Goal: Feedback & Contribution: Submit feedback/report problem

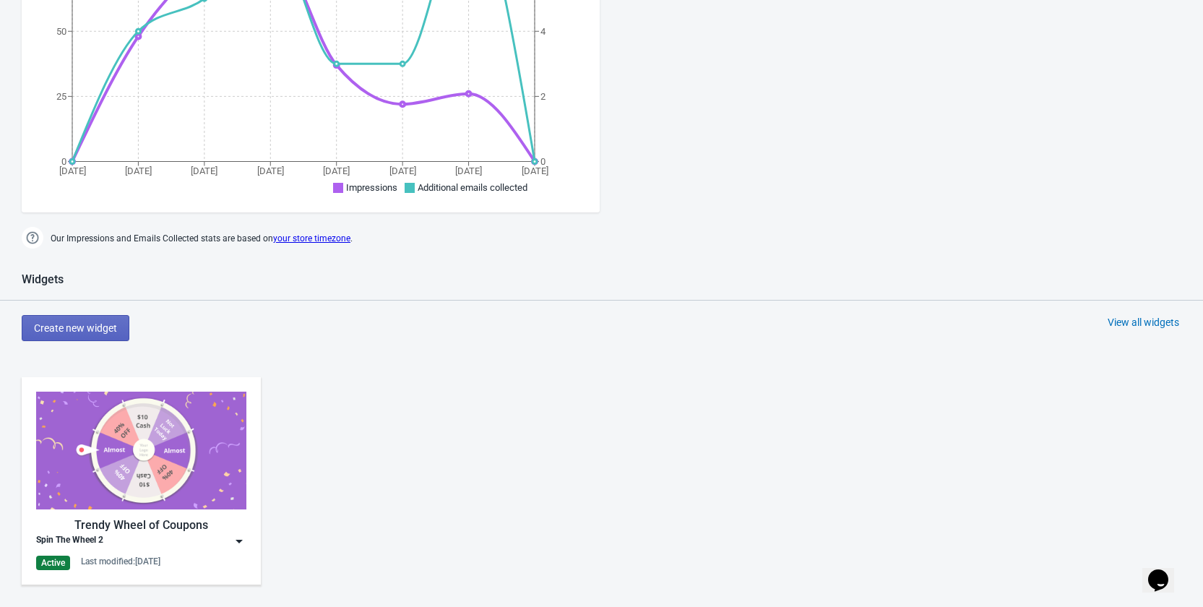
scroll to position [506, 0]
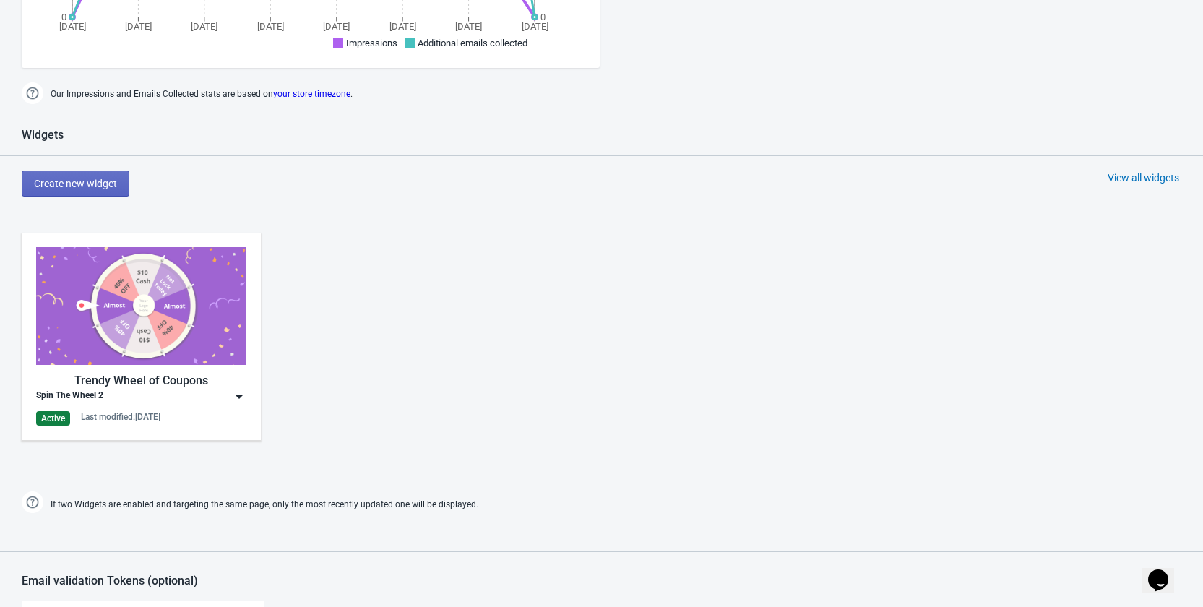
click at [236, 394] on img at bounding box center [239, 397] width 14 height 14
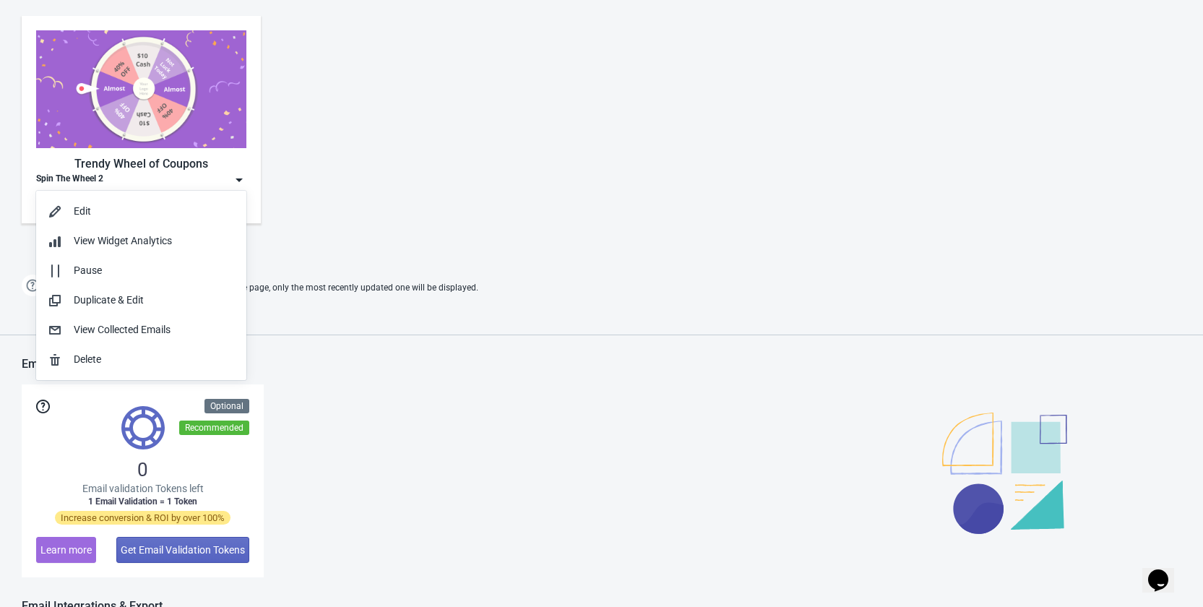
scroll to position [795, 0]
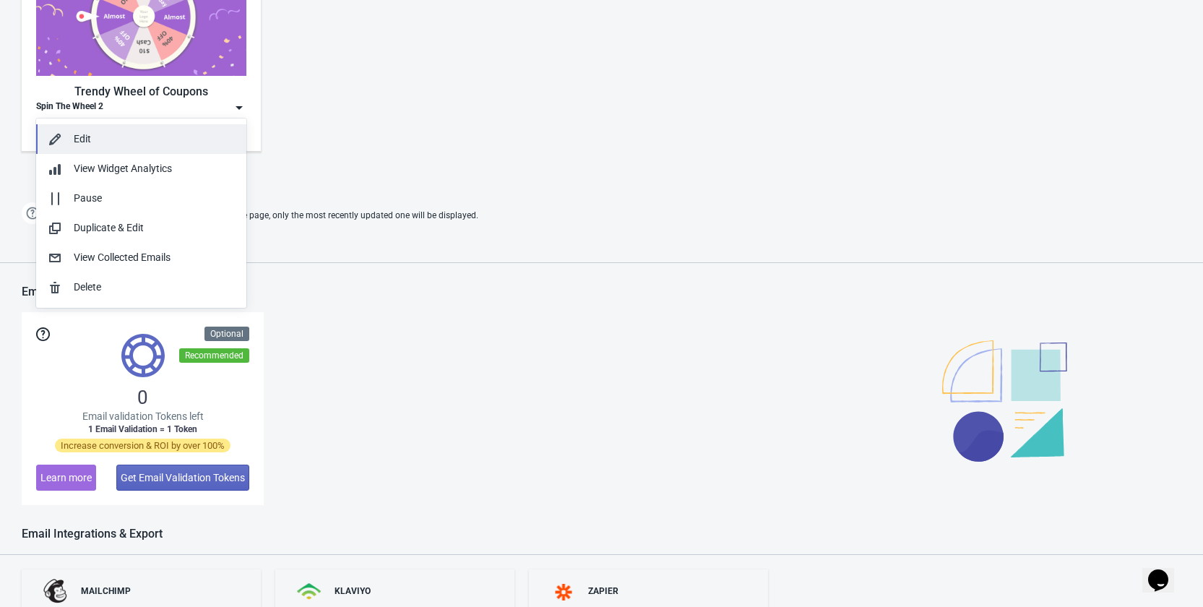
click at [103, 132] on div "Edit" at bounding box center [154, 139] width 161 height 15
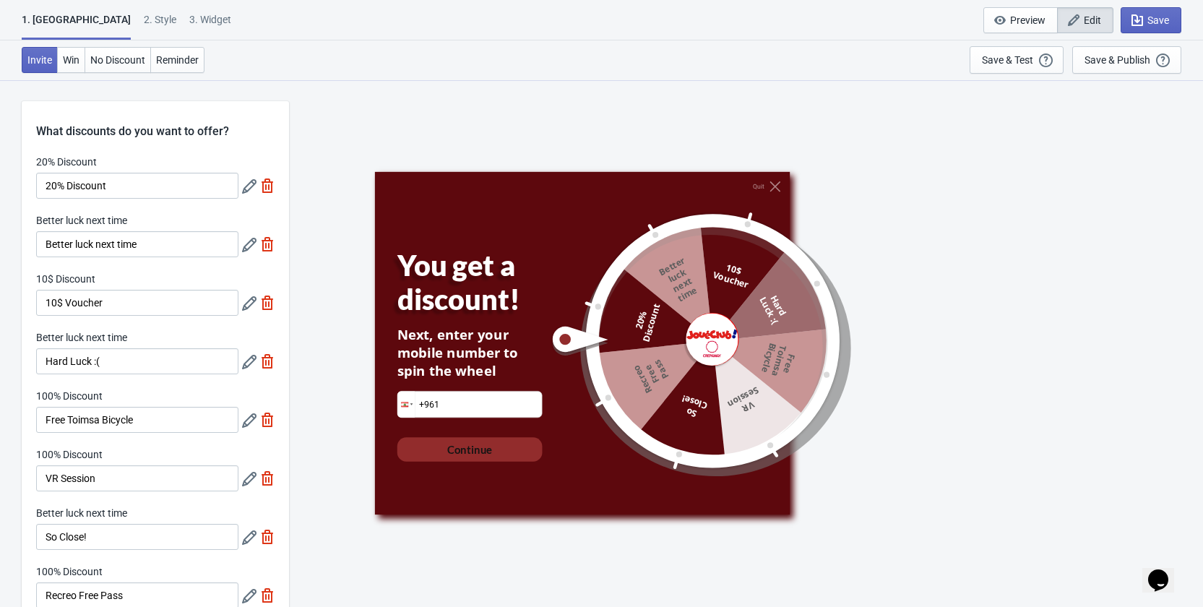
click at [144, 22] on div "2 . Style" at bounding box center [160, 24] width 33 height 25
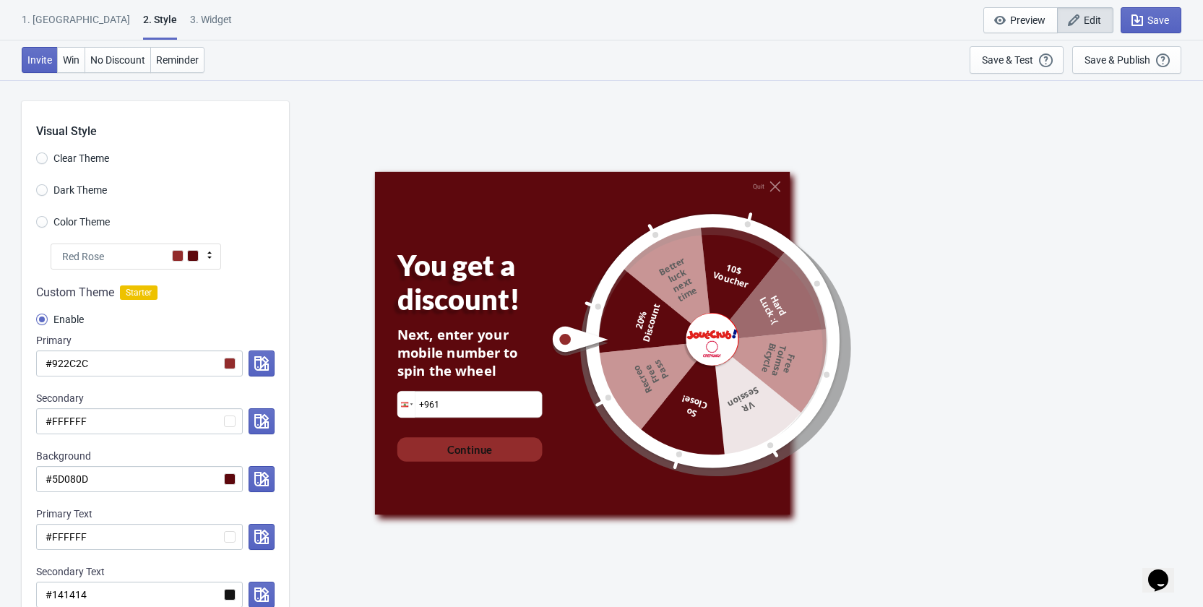
click at [190, 29] on div "3. Widget" at bounding box center [211, 24] width 42 height 25
select select "specificURL"
select select "period"
select select "1"
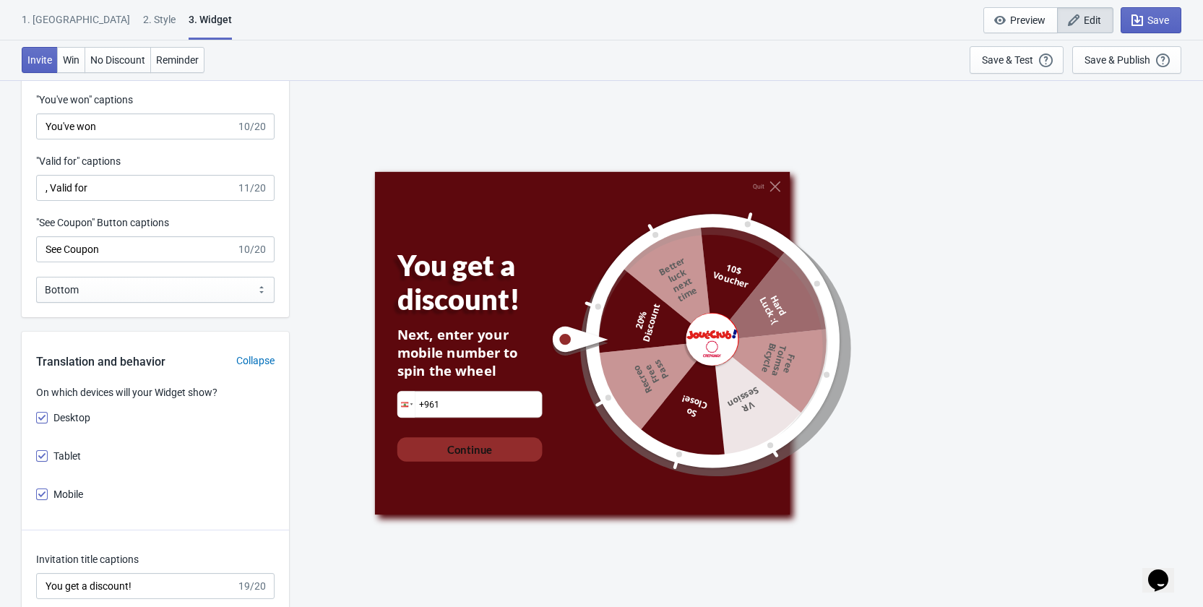
scroll to position [1590, 0]
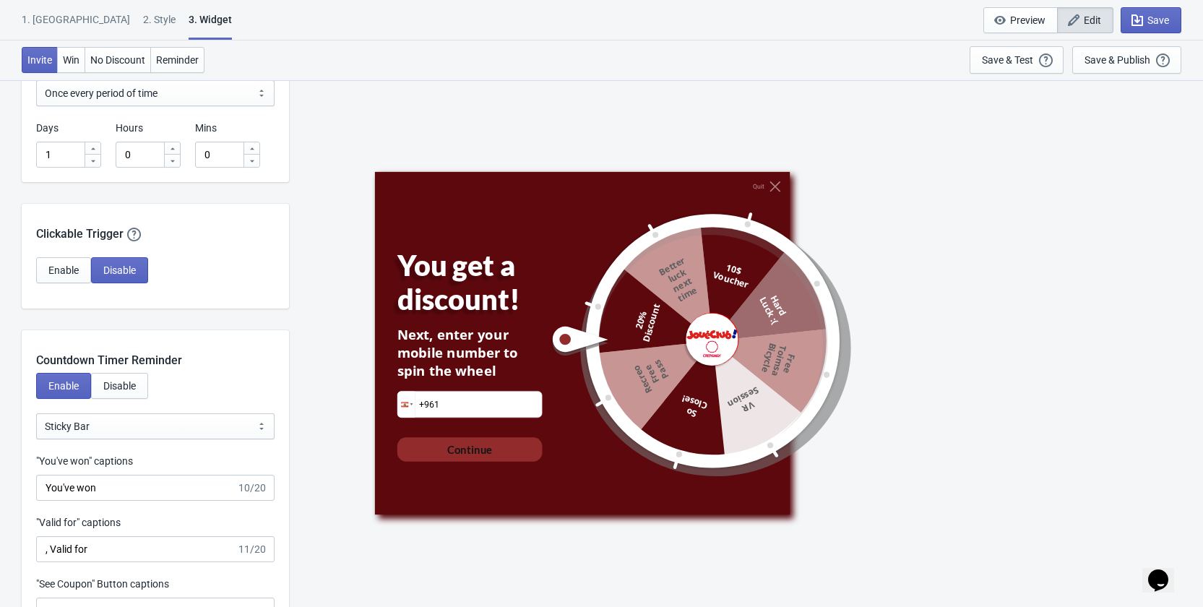
click at [97, 8] on div "1. Coupon 2 . Style 3. Widget 1. Coupon 2 . Style 3. Widget Save and Exit Previ…" at bounding box center [601, 20] width 1203 height 40
click at [143, 15] on div "2 . Style" at bounding box center [159, 24] width 33 height 25
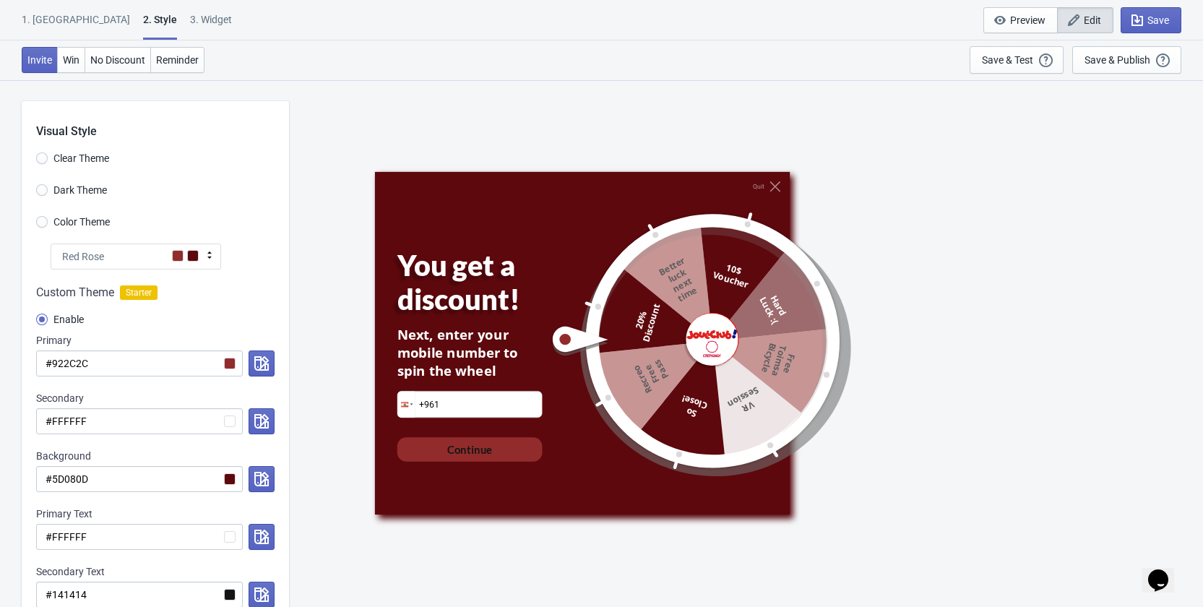
click at [56, 18] on div "1. Coupon" at bounding box center [76, 24] width 108 height 25
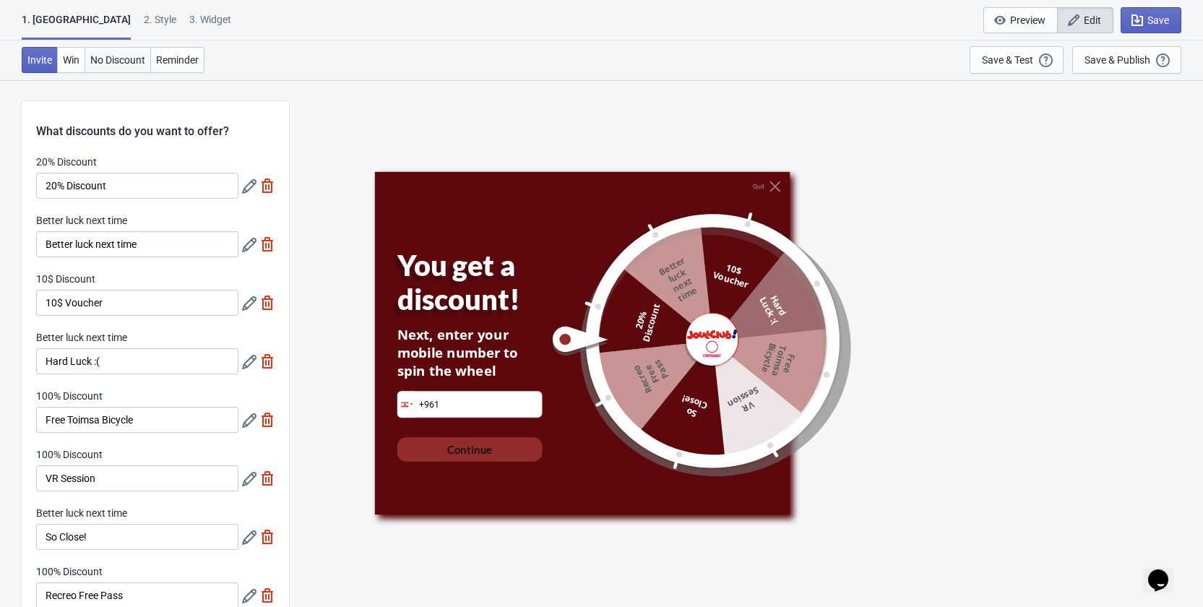
click at [106, 58] on span "No Discount" at bounding box center [117, 60] width 55 height 12
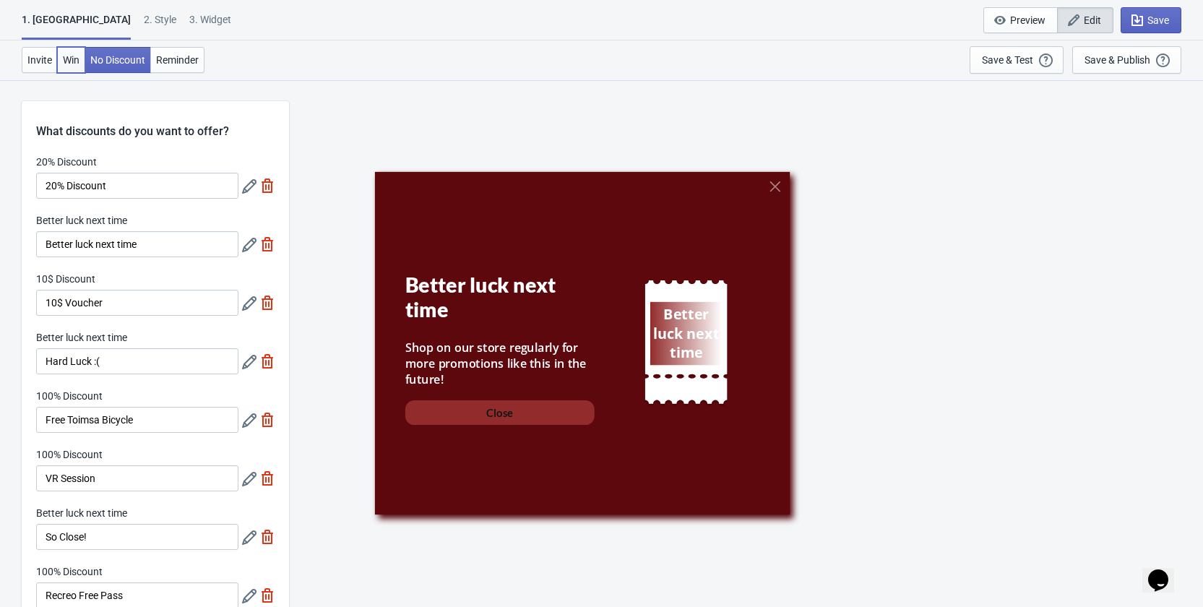
click at [64, 57] on span "Win" at bounding box center [71, 60] width 17 height 12
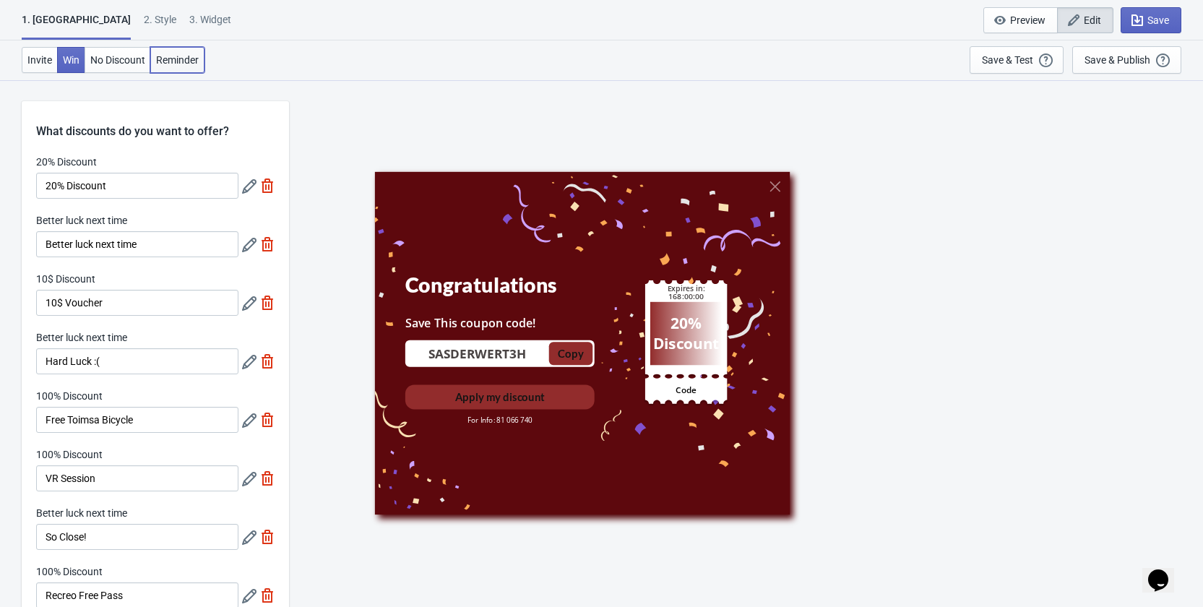
click at [174, 54] on span "Reminder" at bounding box center [177, 60] width 43 height 12
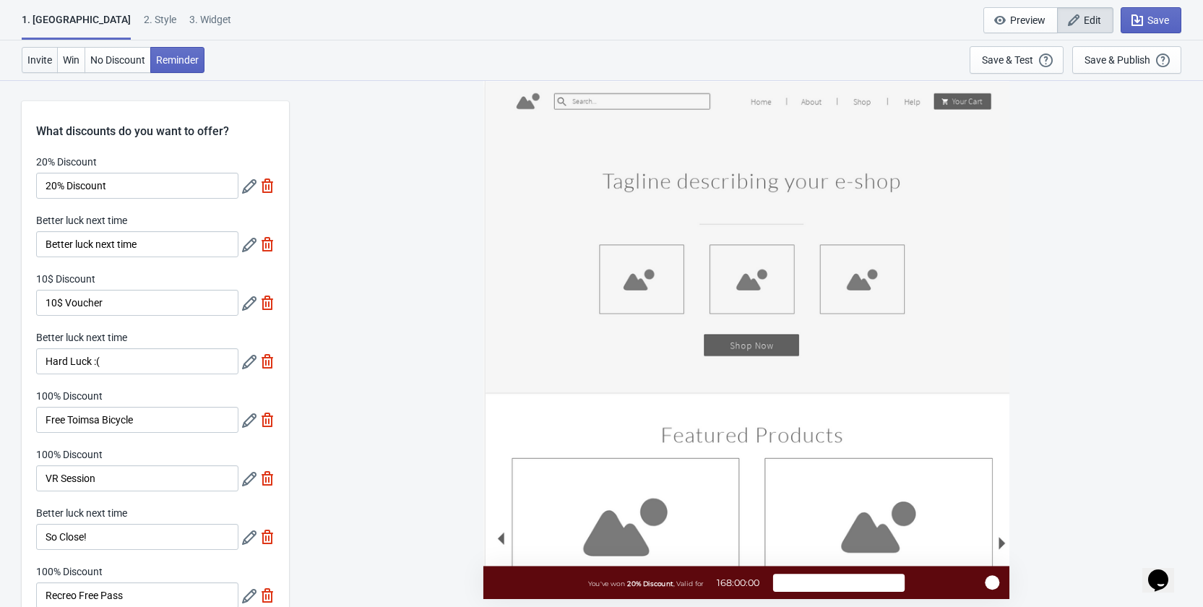
click at [51, 54] on span "Invite" at bounding box center [39, 60] width 25 height 12
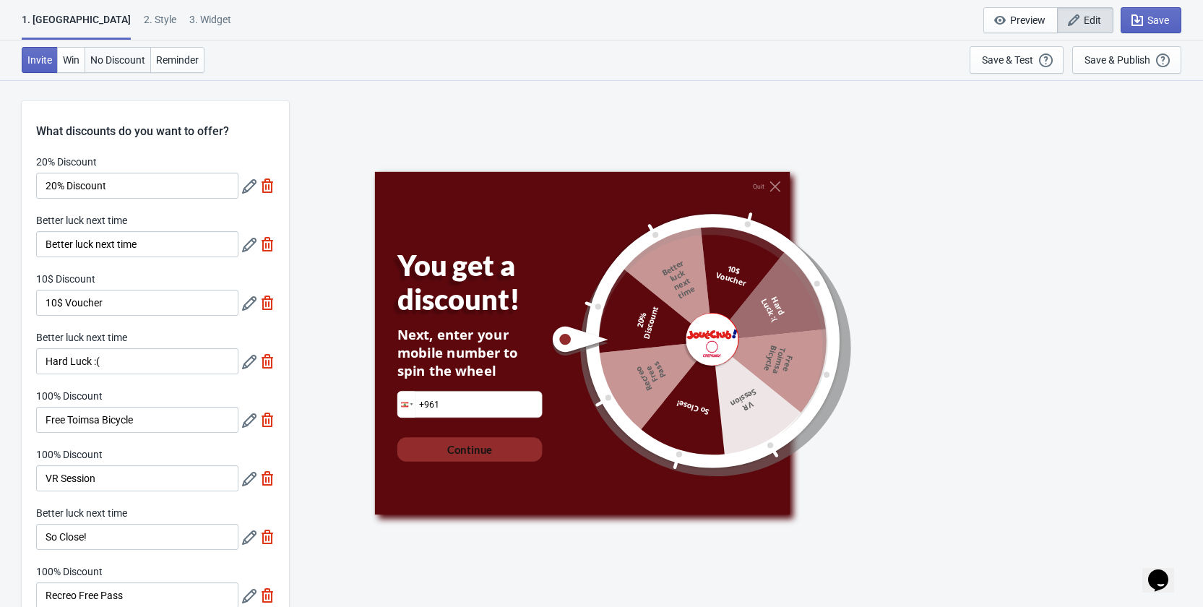
click at [88, 65] on button "No Discount" at bounding box center [118, 60] width 66 height 26
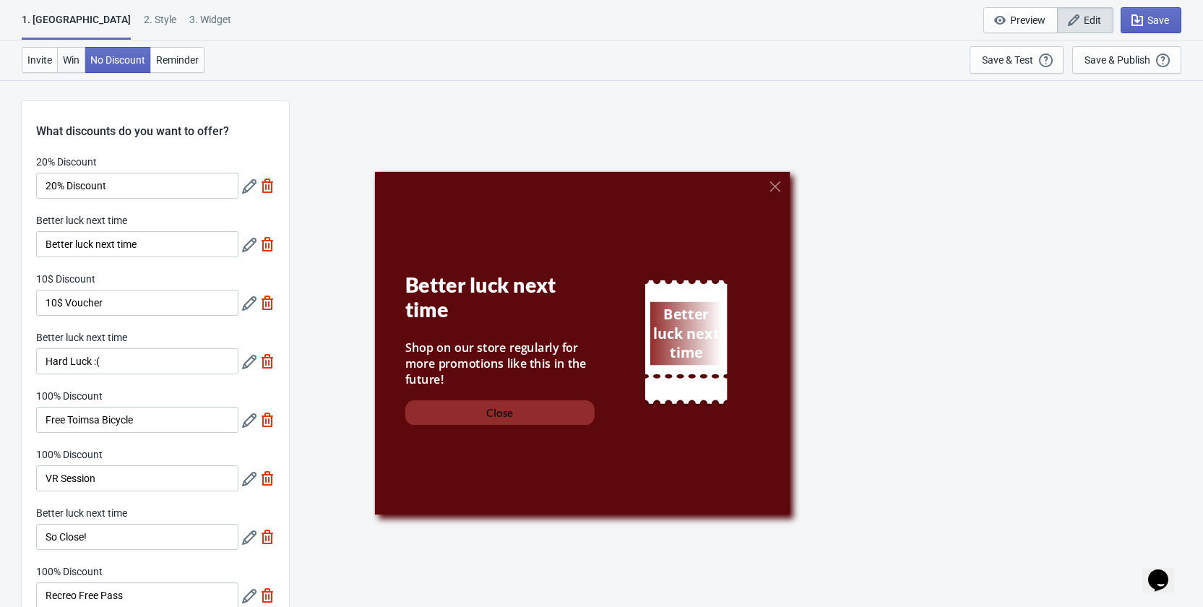
click at [78, 65] on span "Win" at bounding box center [71, 60] width 17 height 12
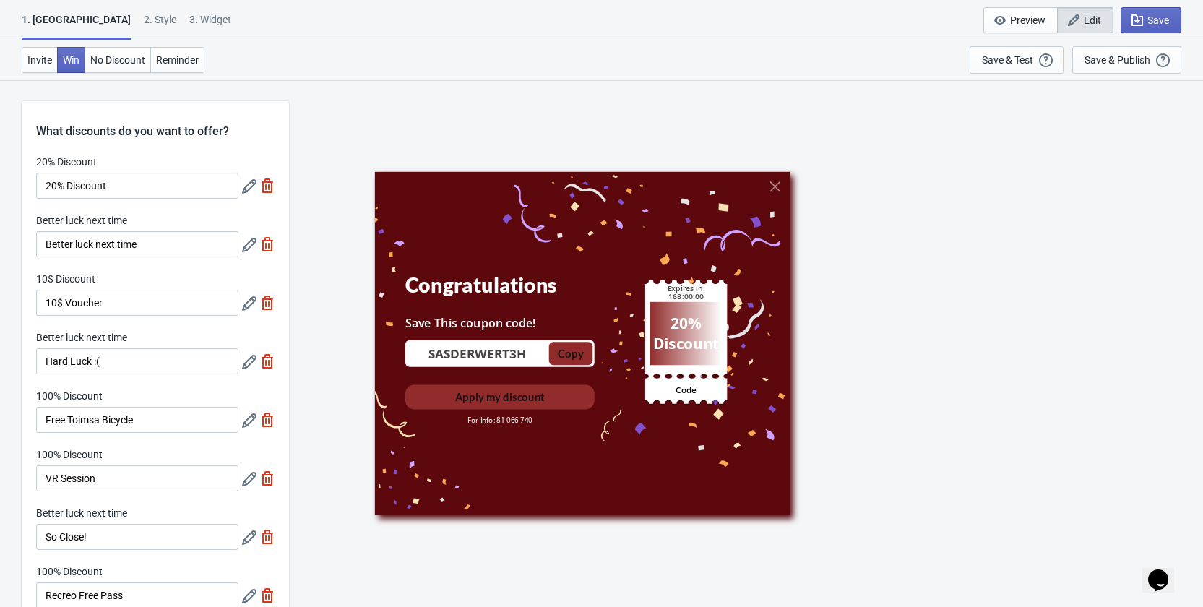
scroll to position [289, 0]
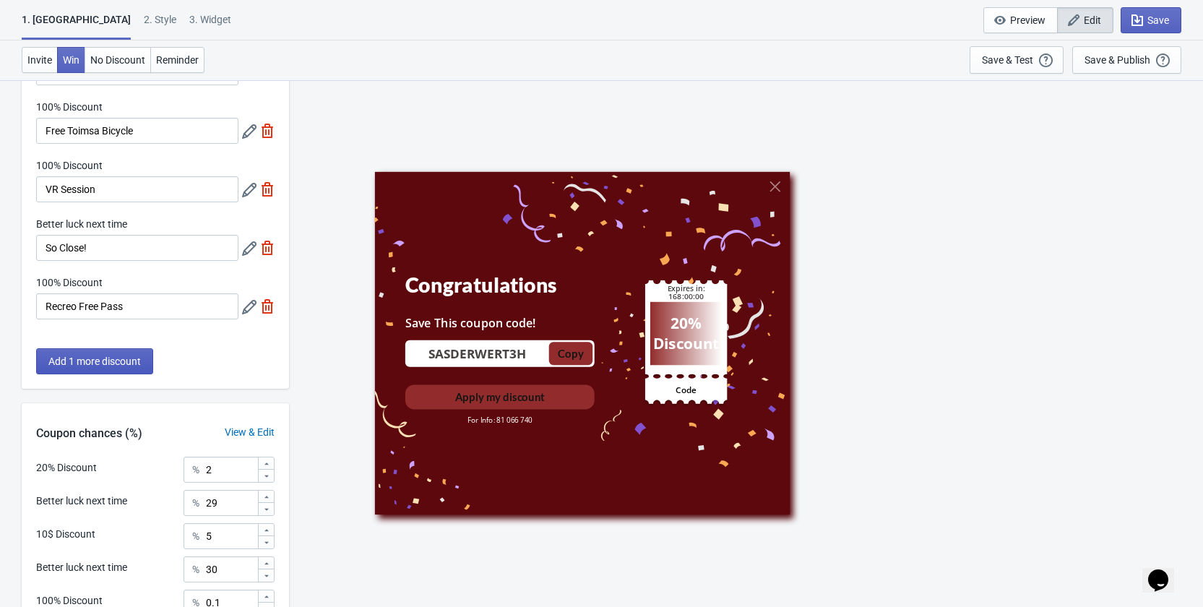
click at [109, 357] on span "Add 1 more discount" at bounding box center [94, 362] width 93 height 12
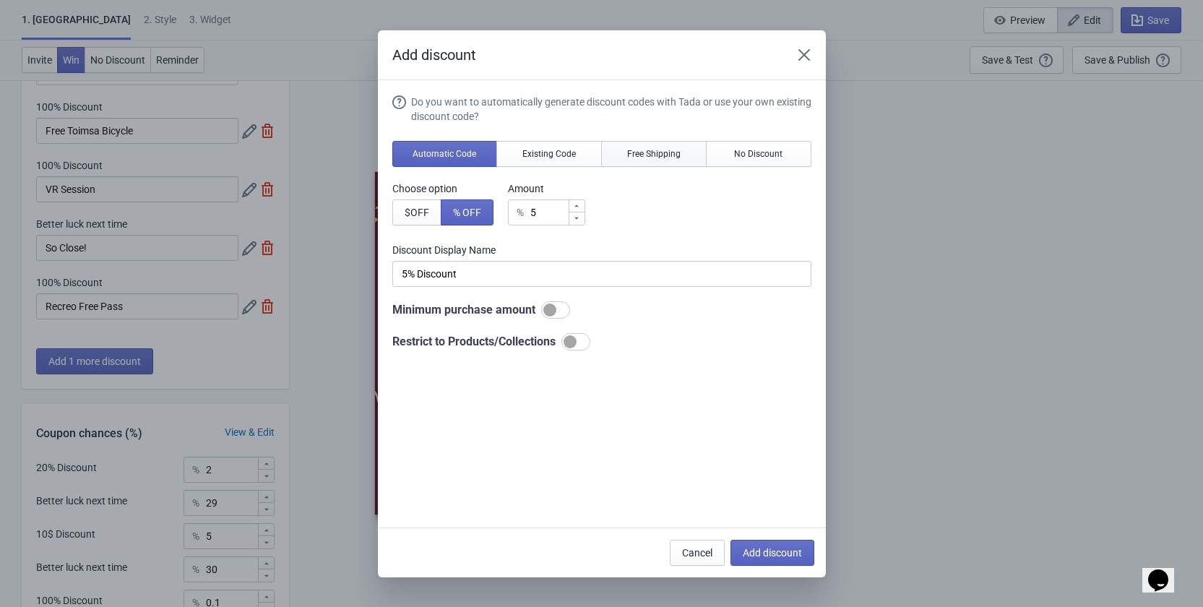
click at [656, 158] on span "Free Shipping" at bounding box center [653, 154] width 53 height 12
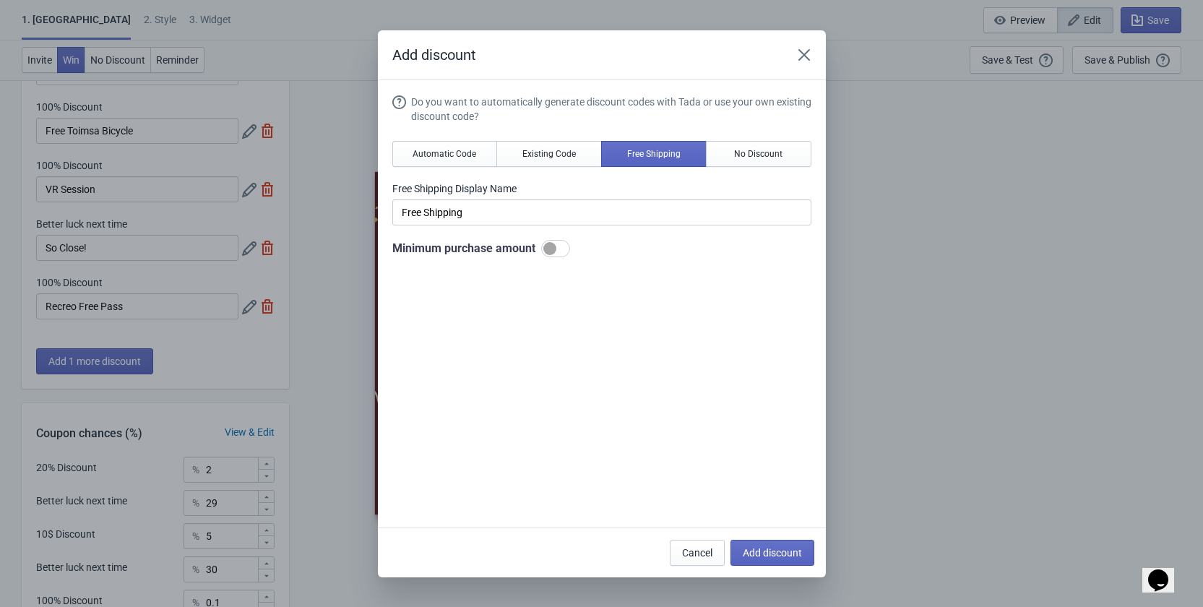
click at [444, 182] on label "Free Shipping Display Name" at bounding box center [601, 188] width 419 height 14
click at [452, 190] on label "Free Shipping Display Name" at bounding box center [601, 188] width 419 height 14
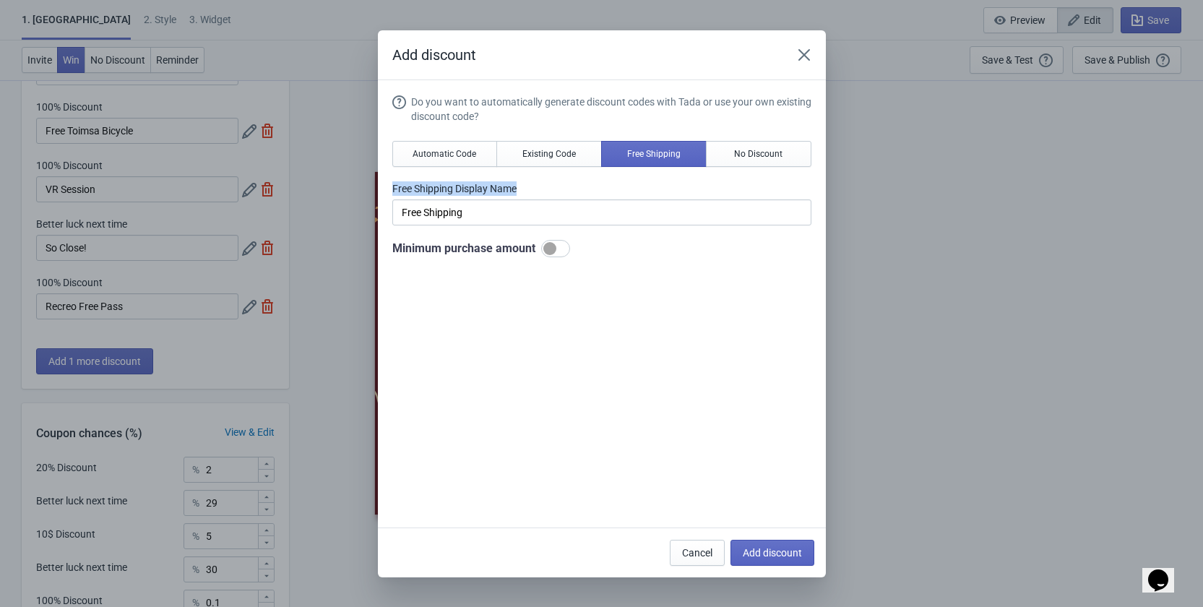
click at [511, 188] on label "Free Shipping Display Name" at bounding box center [601, 188] width 419 height 14
click at [550, 254] on div at bounding box center [549, 248] width 13 height 13
click at [551, 250] on div at bounding box center [555, 248] width 29 height 17
checkbox input "false"
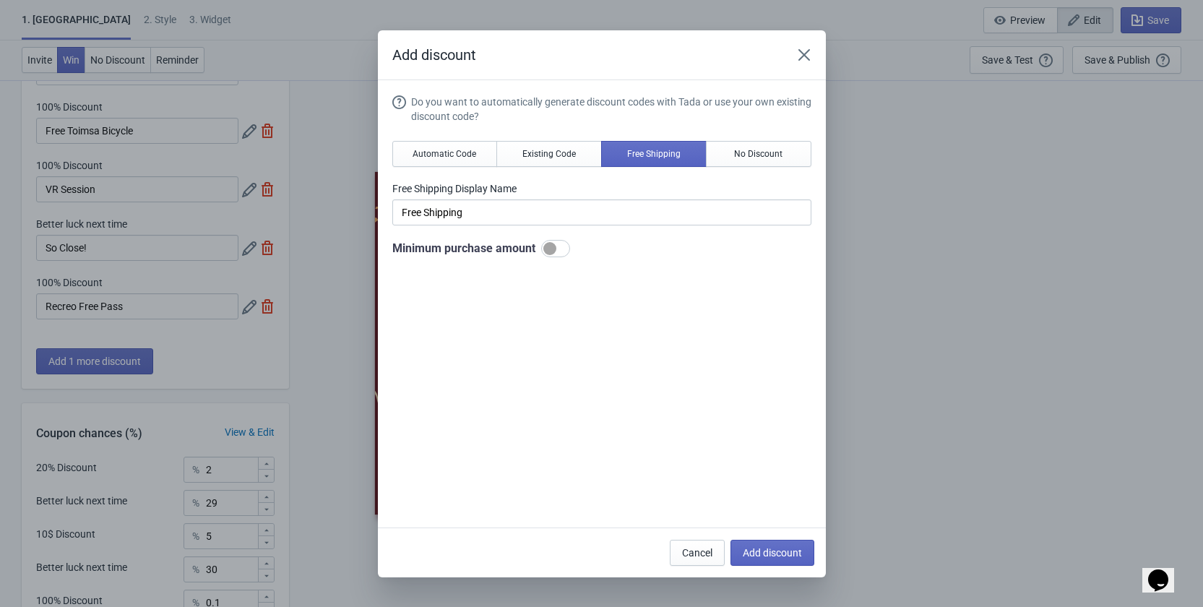
click at [467, 181] on label "Free Shipping Display Name" at bounding box center [601, 188] width 419 height 14
click at [465, 184] on label "Free Shipping Display Name" at bounding box center [601, 188] width 419 height 14
click at [464, 186] on label "Free Shipping Display Name" at bounding box center [601, 188] width 419 height 14
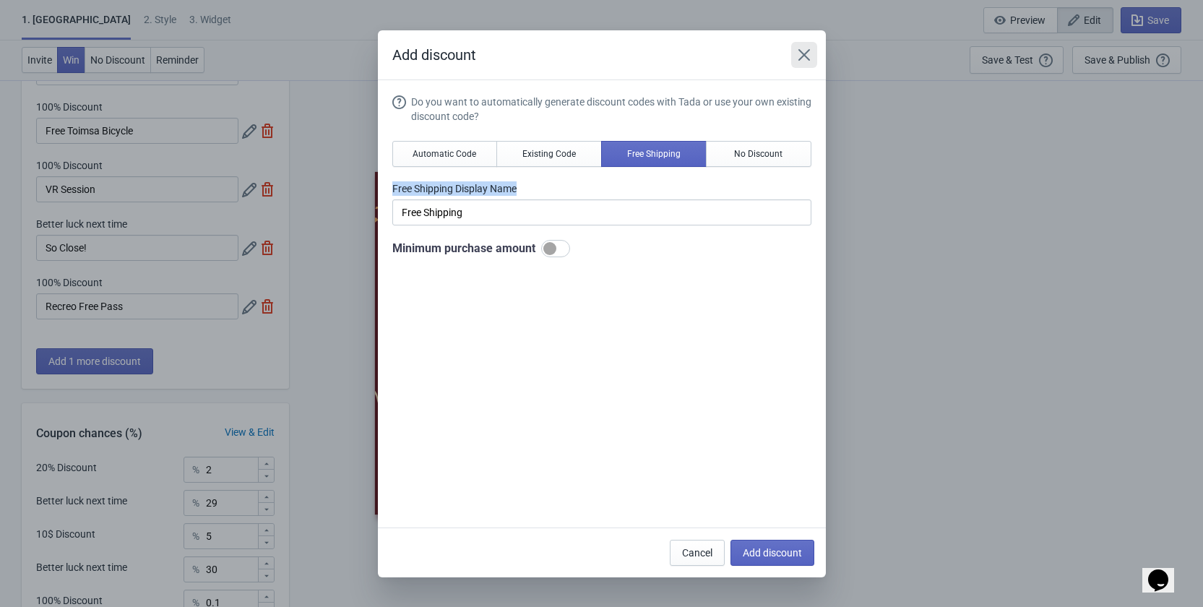
click at [810, 56] on icon "Close" at bounding box center [804, 55] width 14 height 14
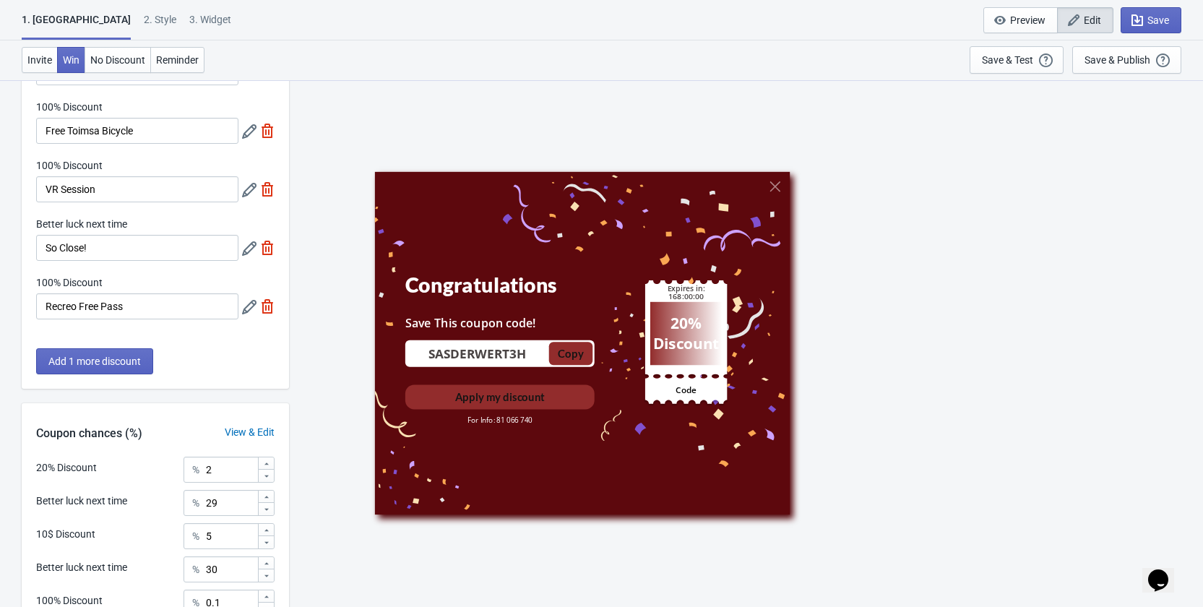
click at [1088, 18] on span "Edit" at bounding box center [1092, 20] width 17 height 12
click at [1088, 20] on span "Edit" at bounding box center [1092, 20] width 17 height 12
click at [1161, 22] on span "Save" at bounding box center [1159, 20] width 22 height 12
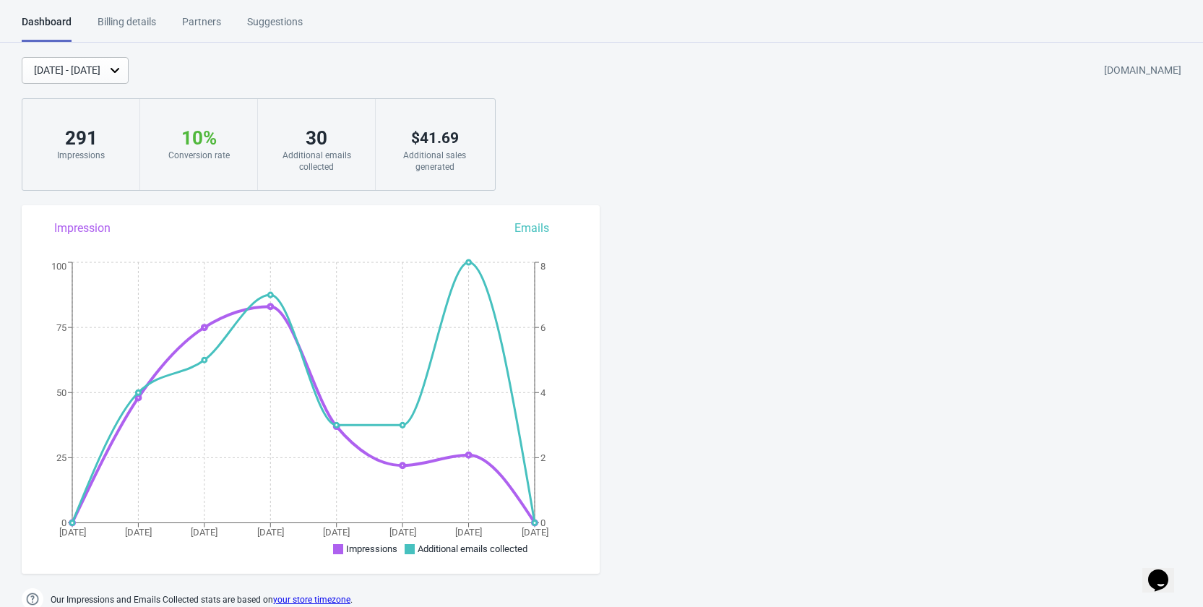
click at [124, 24] on div "Billing details" at bounding box center [127, 26] width 59 height 25
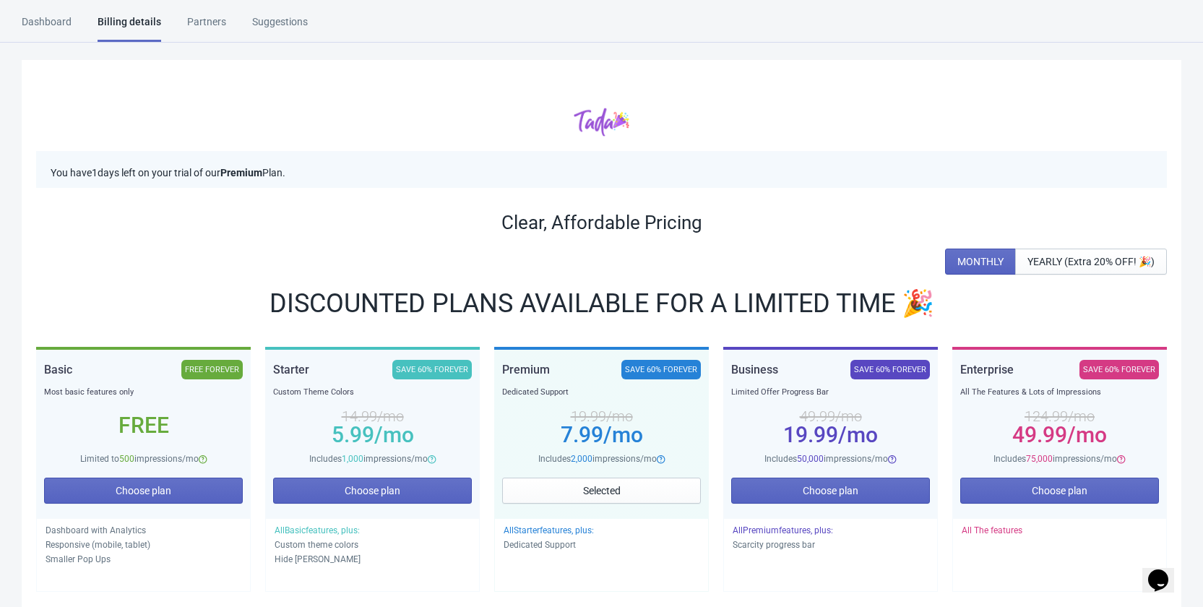
click at [208, 12] on html "Dashboard Billing details Partners Suggestions Dashboard Billing details Partne…" at bounding box center [601, 303] width 1203 height 607
click at [210, 23] on div "Partners" at bounding box center [206, 26] width 39 height 25
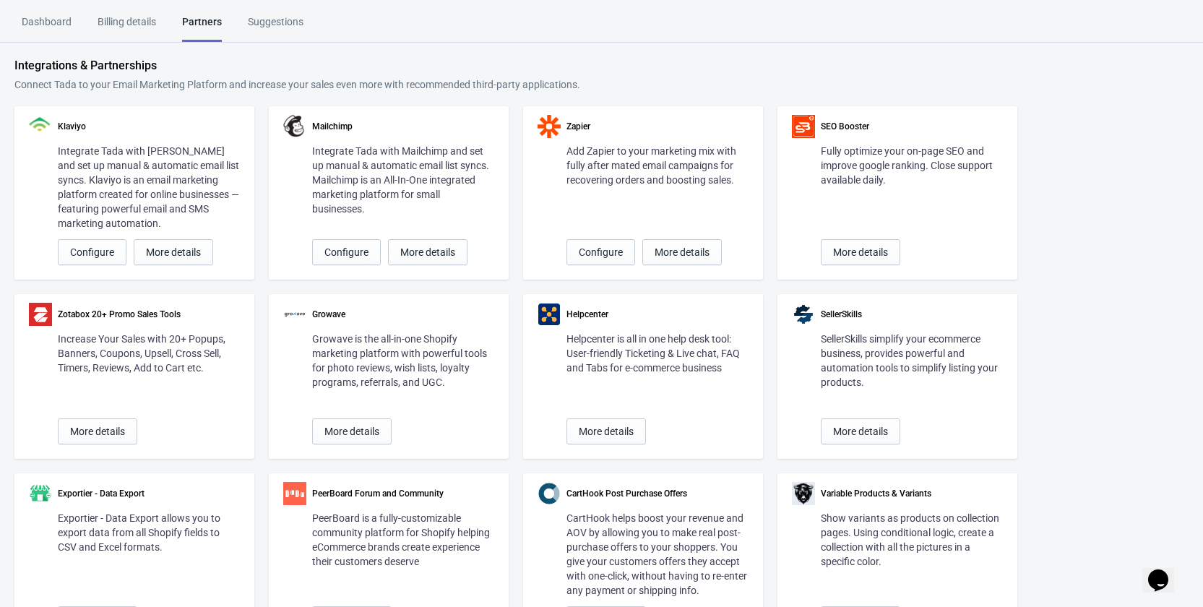
click at [268, 19] on div "Suggestions" at bounding box center [276, 26] width 56 height 25
click at [43, 15] on div "Dashboard" at bounding box center [47, 26] width 50 height 25
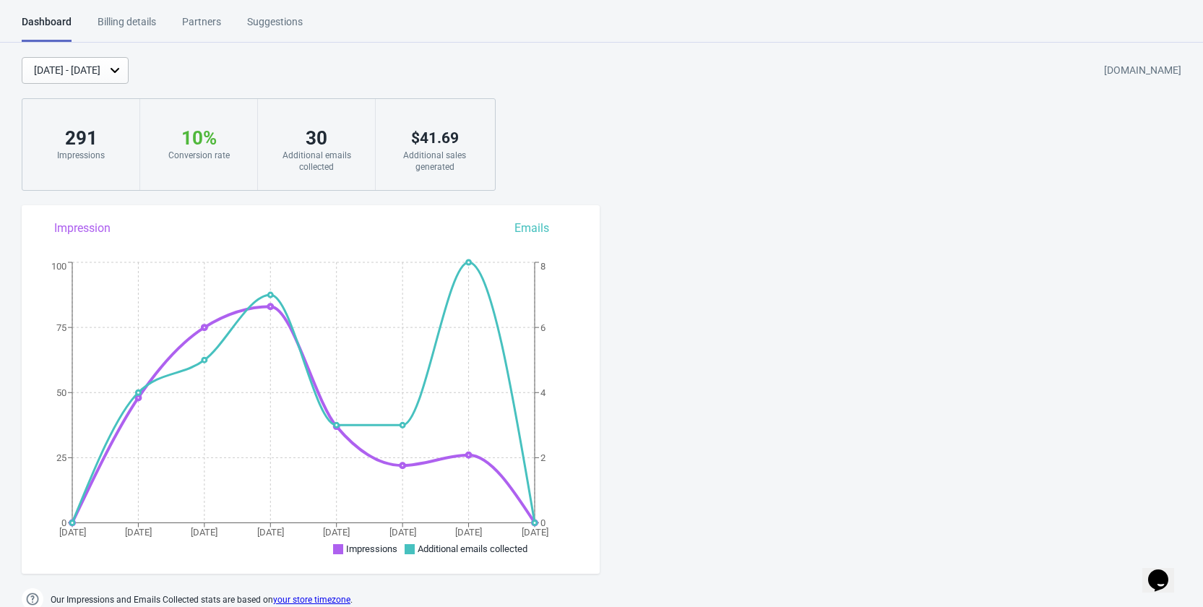
click at [118, 24] on div "Billing details" at bounding box center [127, 26] width 59 height 25
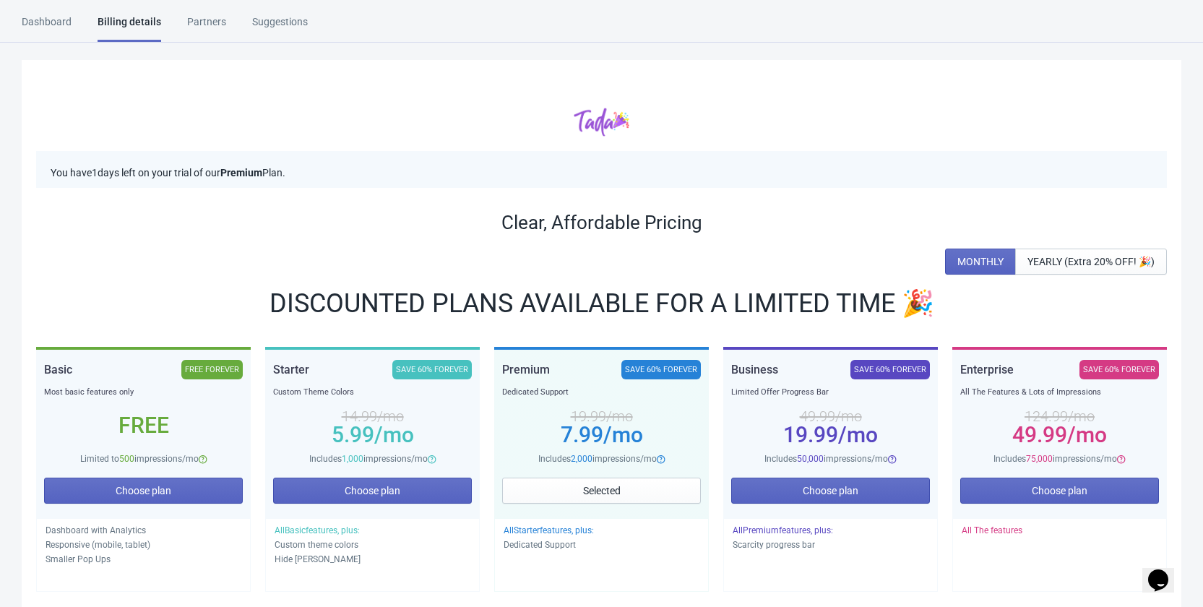
click at [59, 25] on div "Dashboard" at bounding box center [47, 26] width 50 height 25
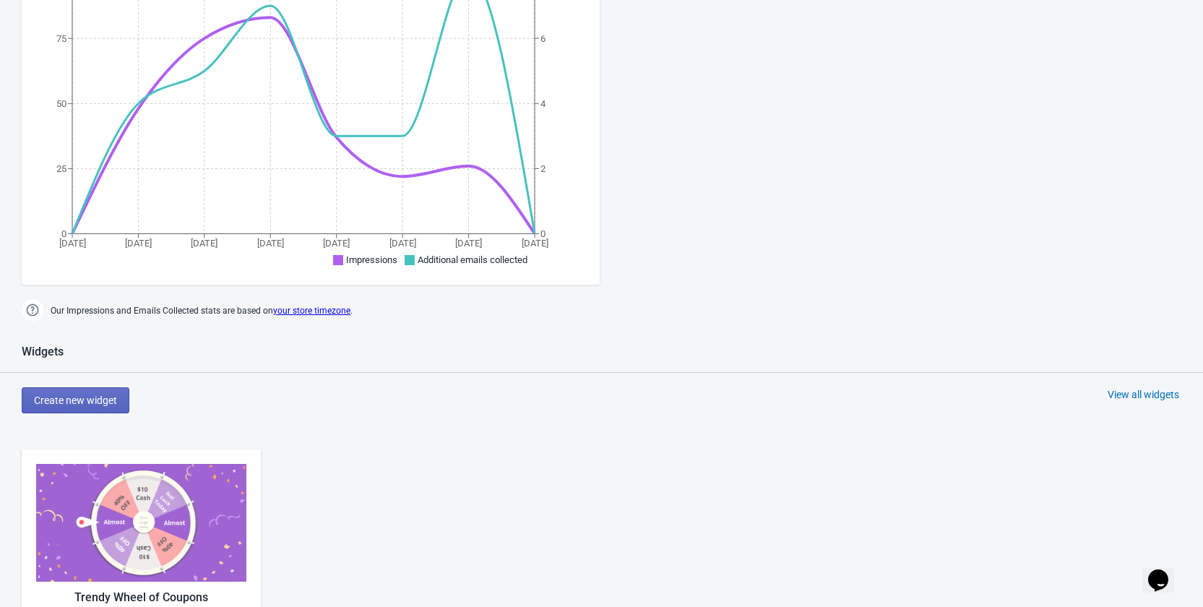
scroll to position [578, 0]
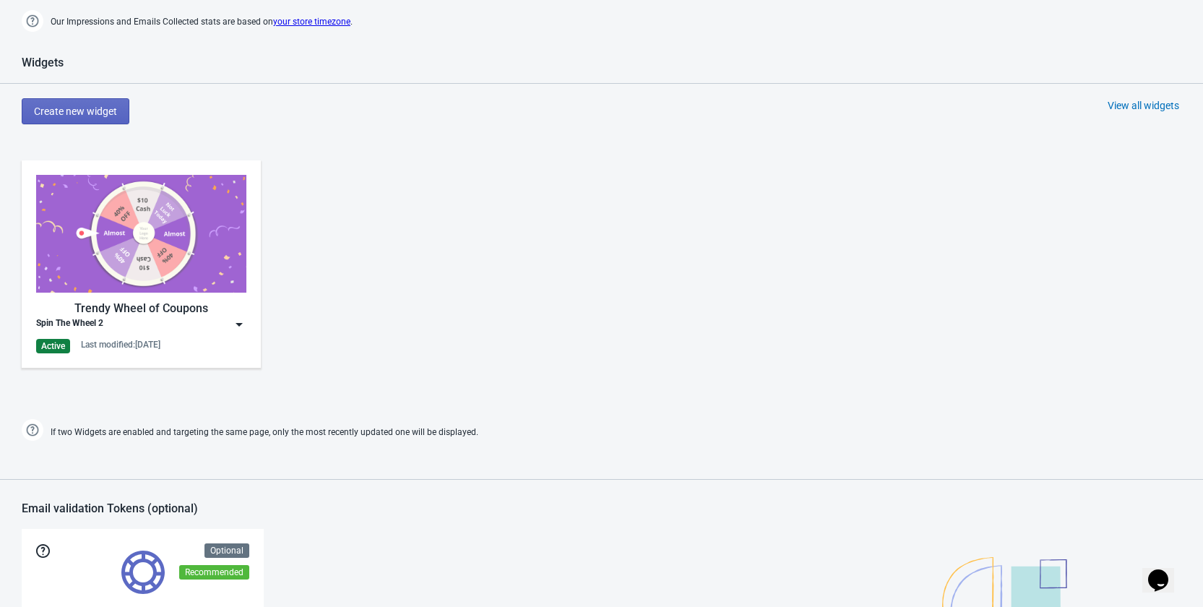
click at [237, 325] on img at bounding box center [239, 324] width 14 height 14
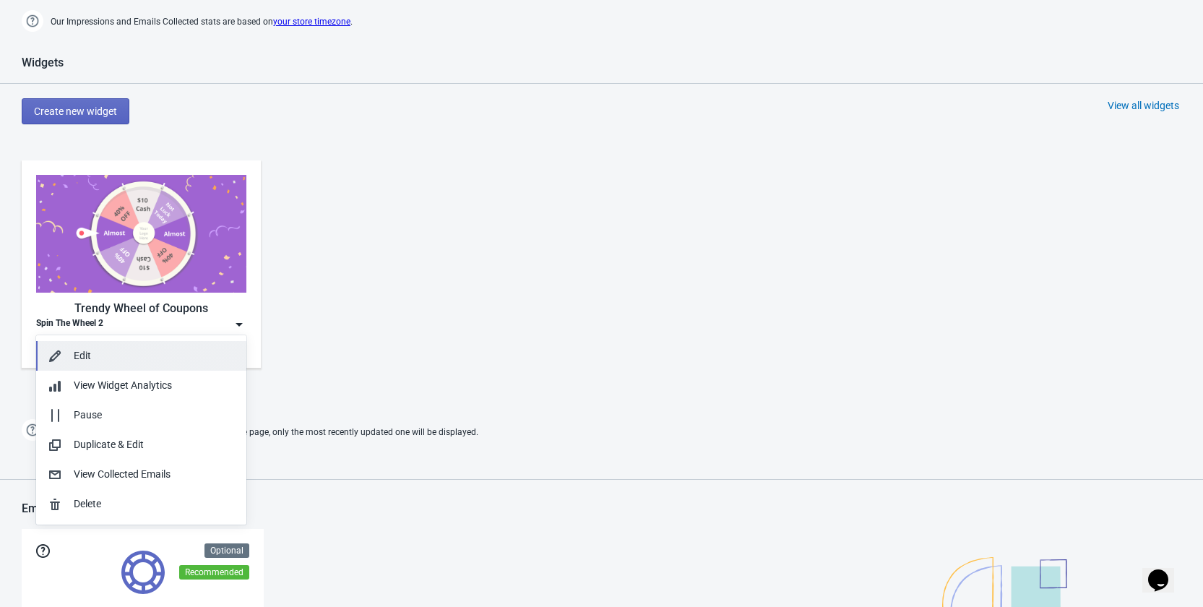
click at [113, 357] on div "Edit" at bounding box center [154, 355] width 161 height 15
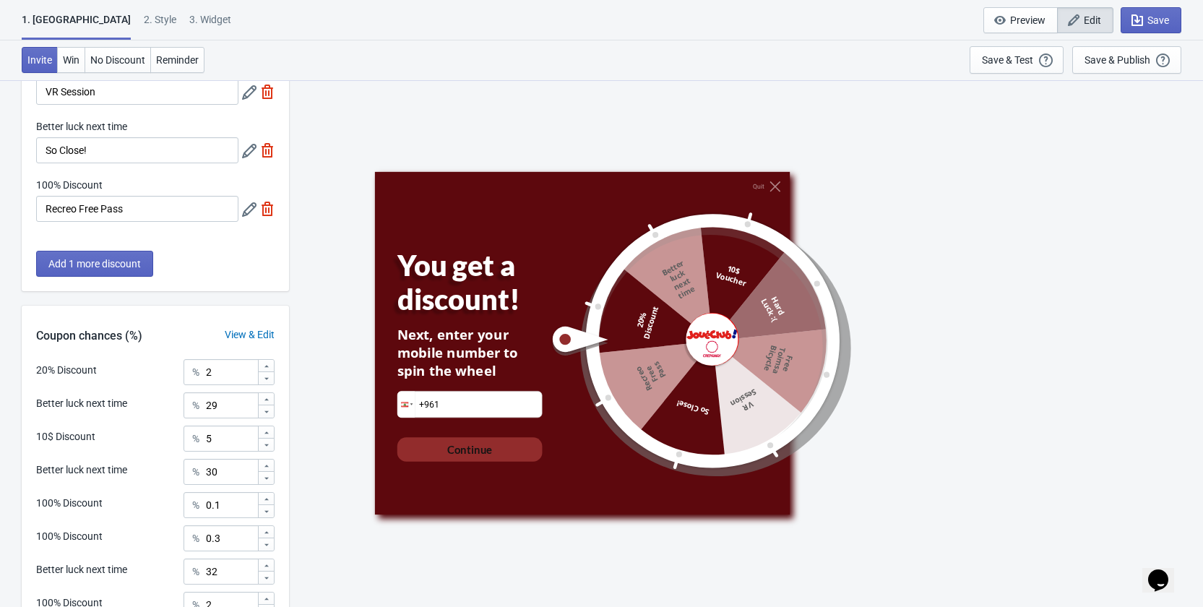
scroll to position [530, 0]
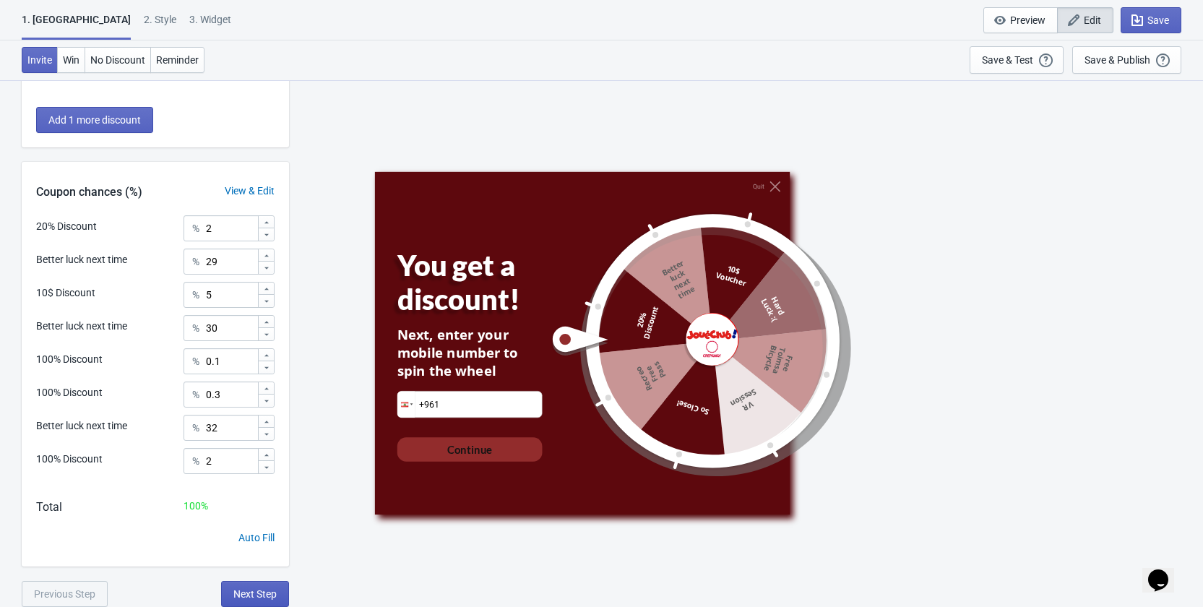
click at [242, 590] on span "Next Step" at bounding box center [254, 594] width 43 height 12
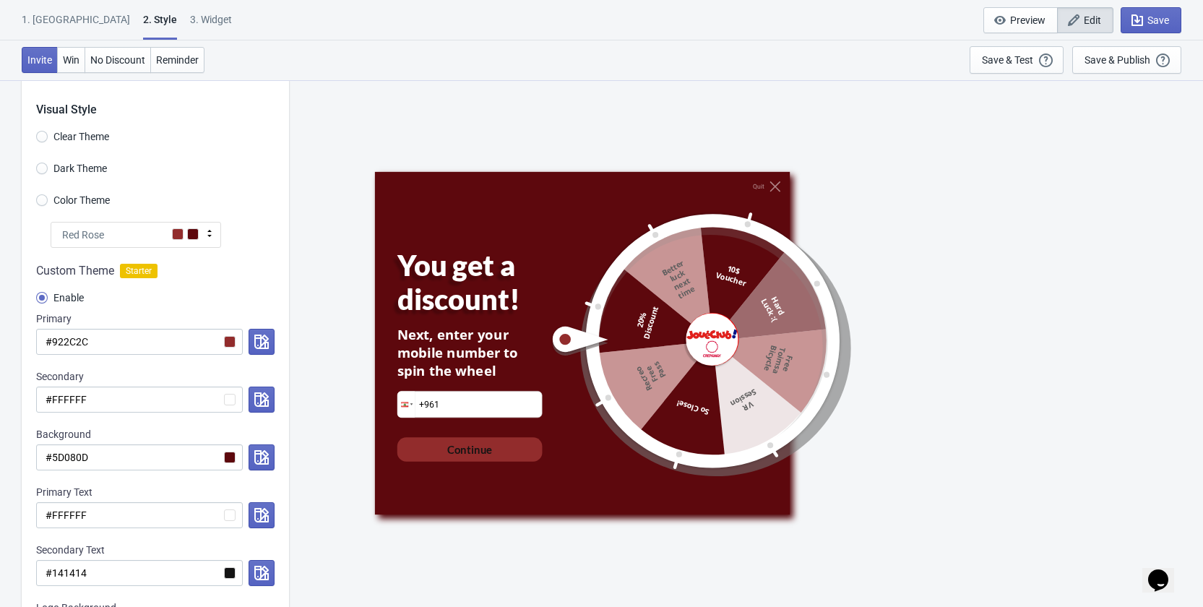
scroll to position [0, 0]
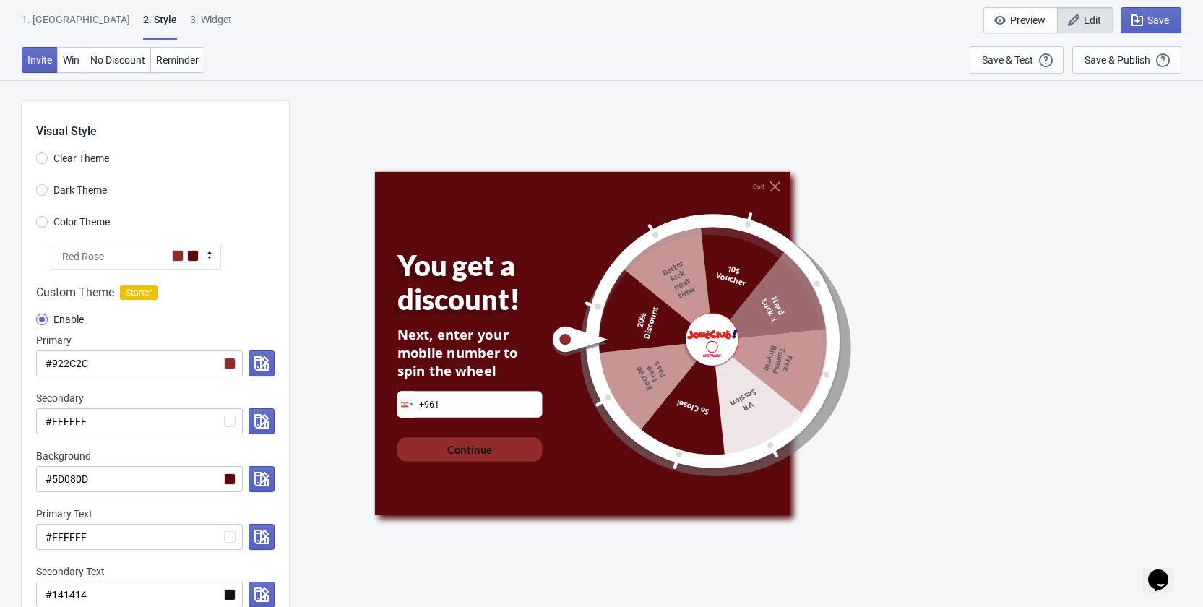
click at [190, 14] on div "3. Widget" at bounding box center [211, 24] width 42 height 25
select select "specificURL"
select select "period"
select select "1"
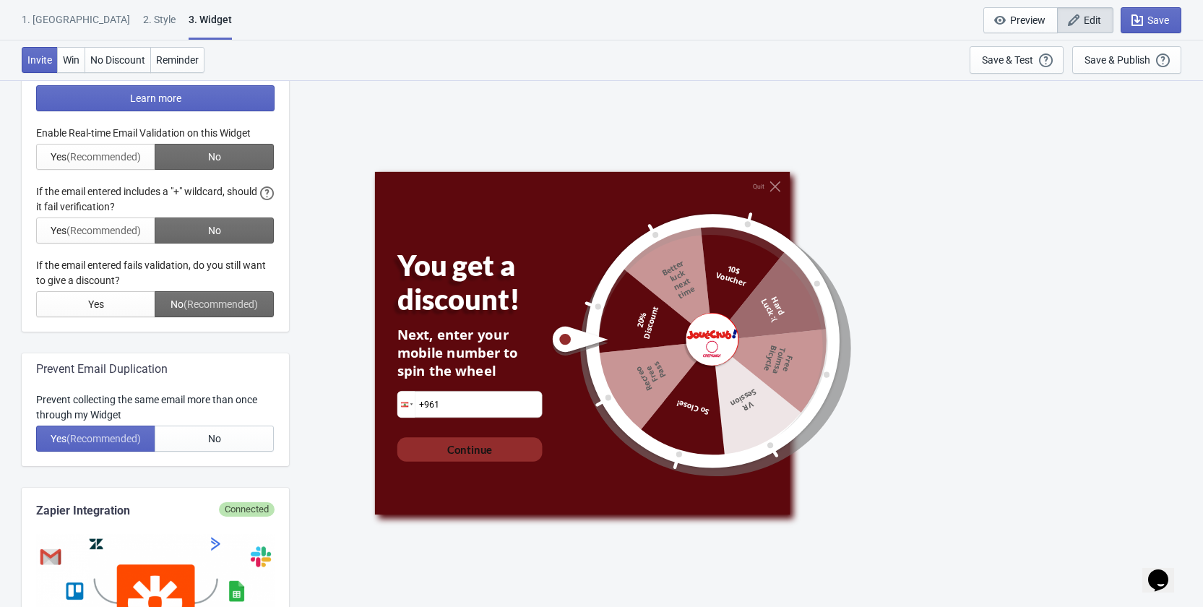
scroll to position [578, 0]
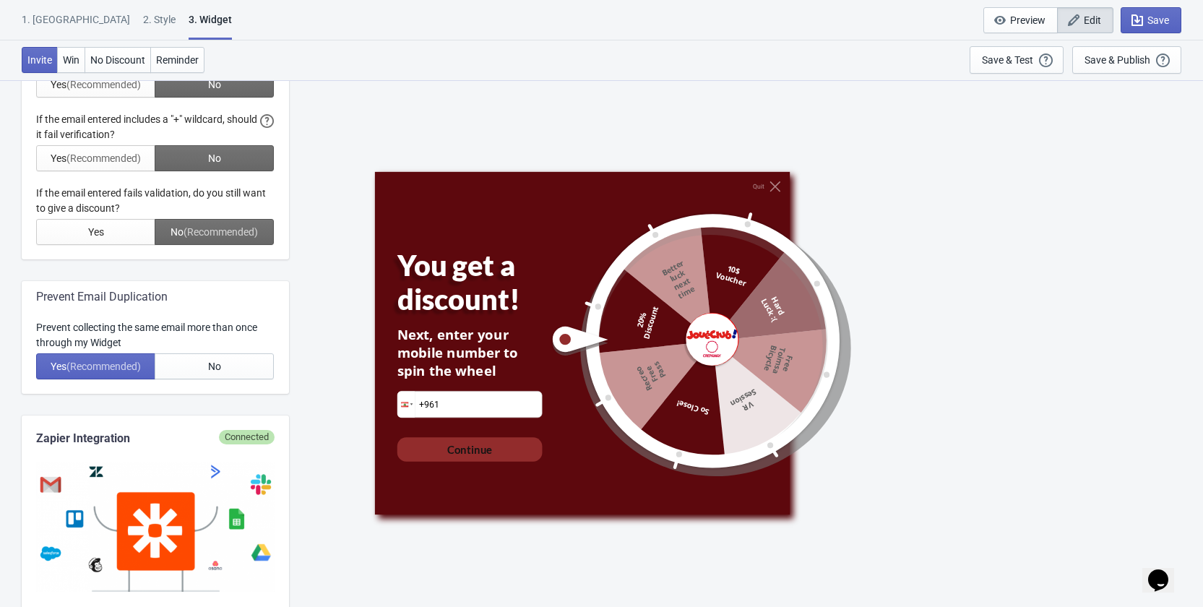
click at [85, 330] on div "Prevent collecting the same email more than once through my Widget" at bounding box center [155, 335] width 238 height 30
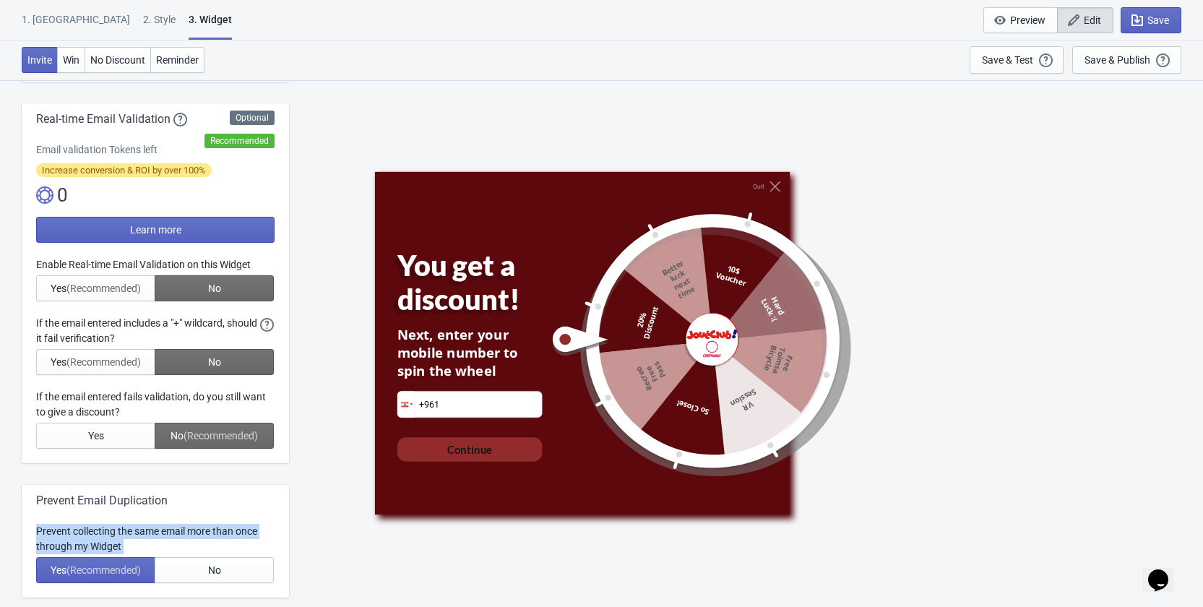
scroll to position [0, 0]
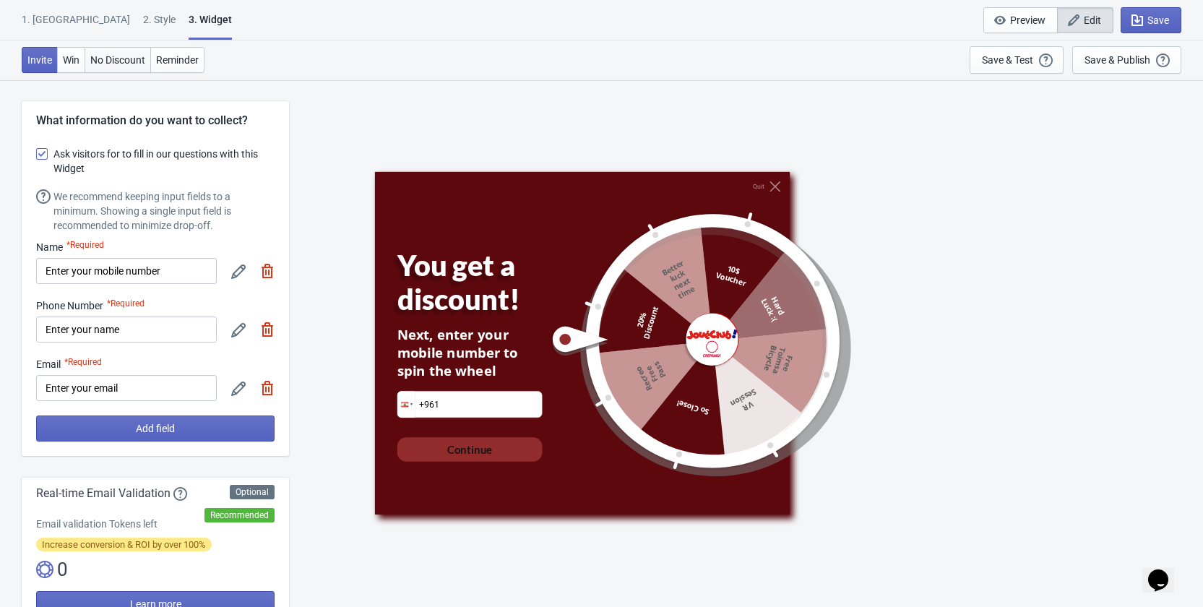
click at [112, 69] on button "No Discount" at bounding box center [118, 60] width 66 height 26
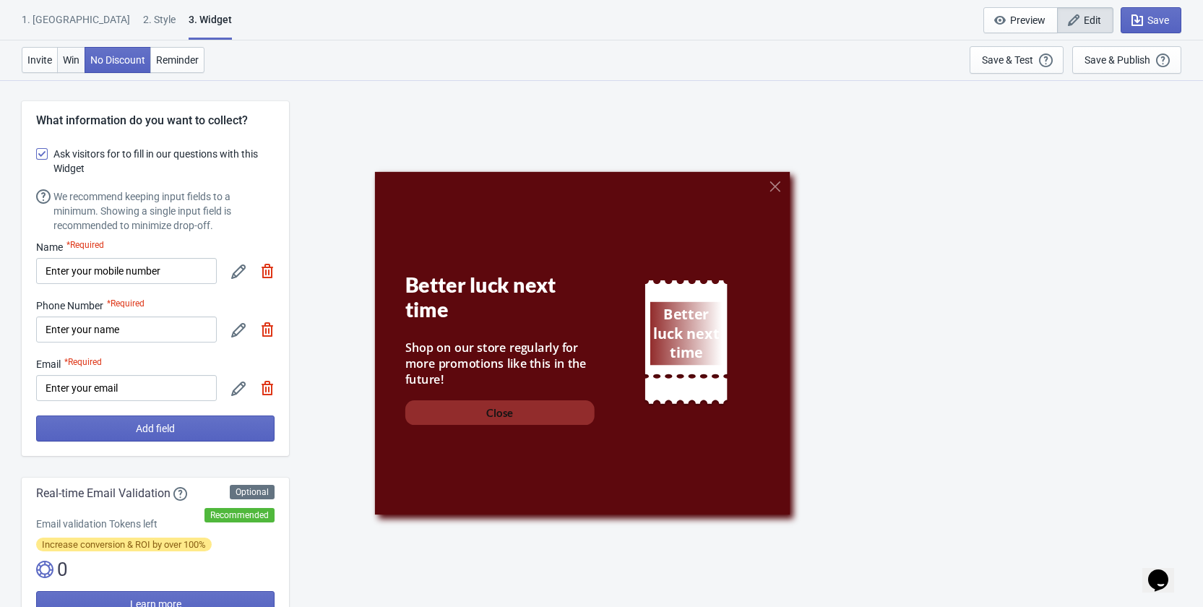
click at [74, 59] on span "Win" at bounding box center [71, 60] width 17 height 12
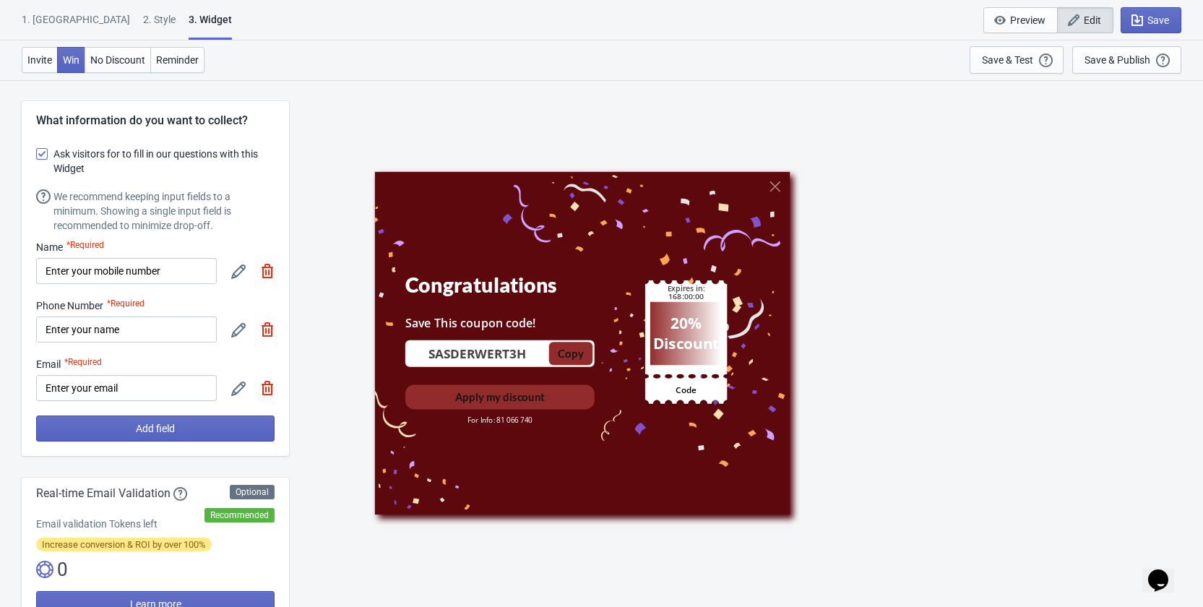
click at [48, 27] on div "1. Coupon" at bounding box center [76, 24] width 108 height 25
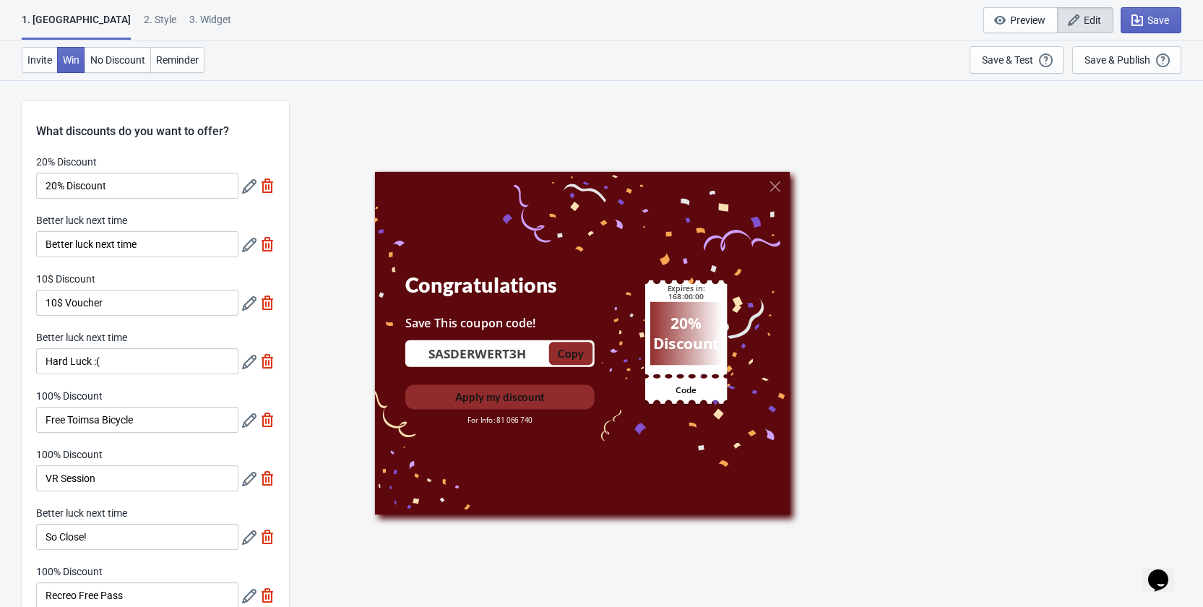
click at [59, 16] on div "1. Coupon" at bounding box center [76, 25] width 109 height 27
click at [43, 57] on span "Invite" at bounding box center [39, 60] width 25 height 12
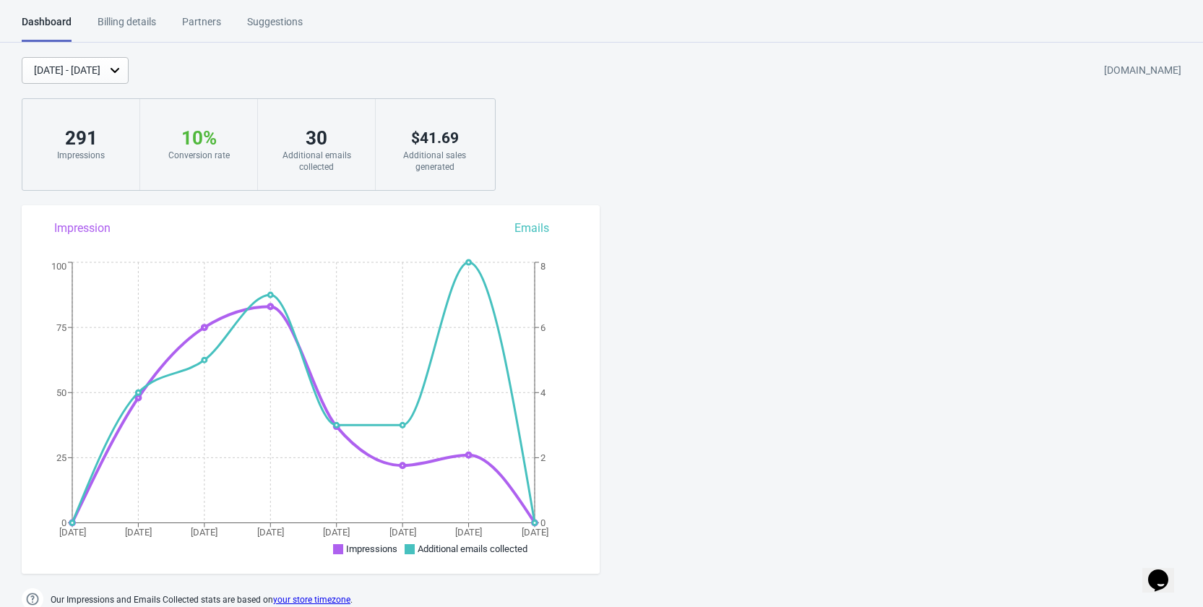
click at [202, 27] on div "Partners" at bounding box center [201, 26] width 39 height 25
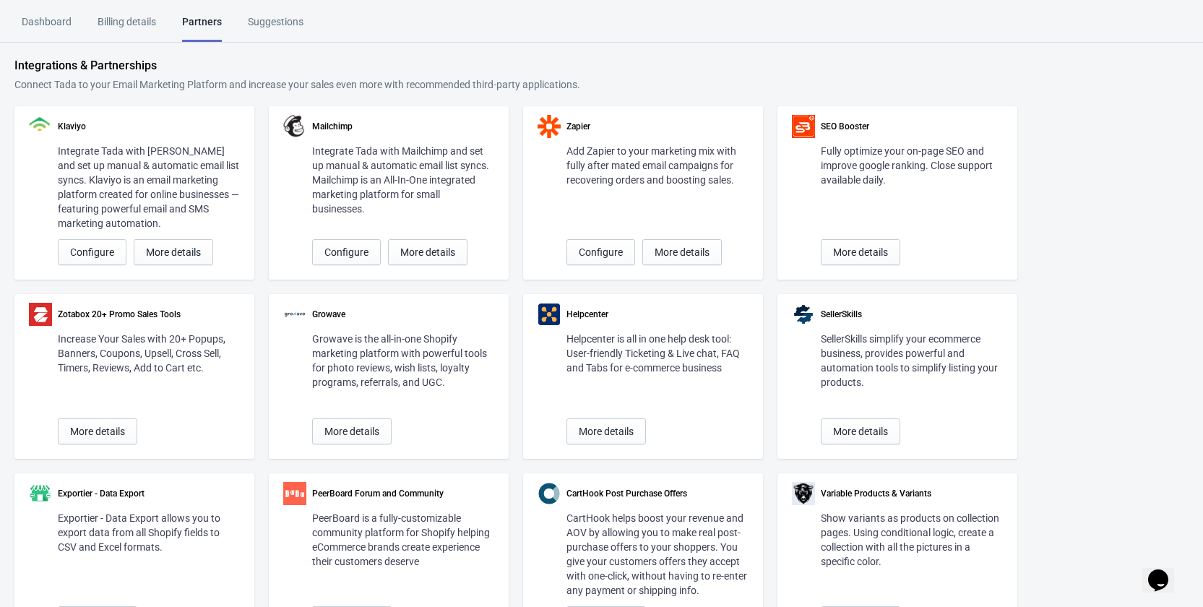
click at [117, 18] on div "Billing details" at bounding box center [127, 26] width 59 height 25
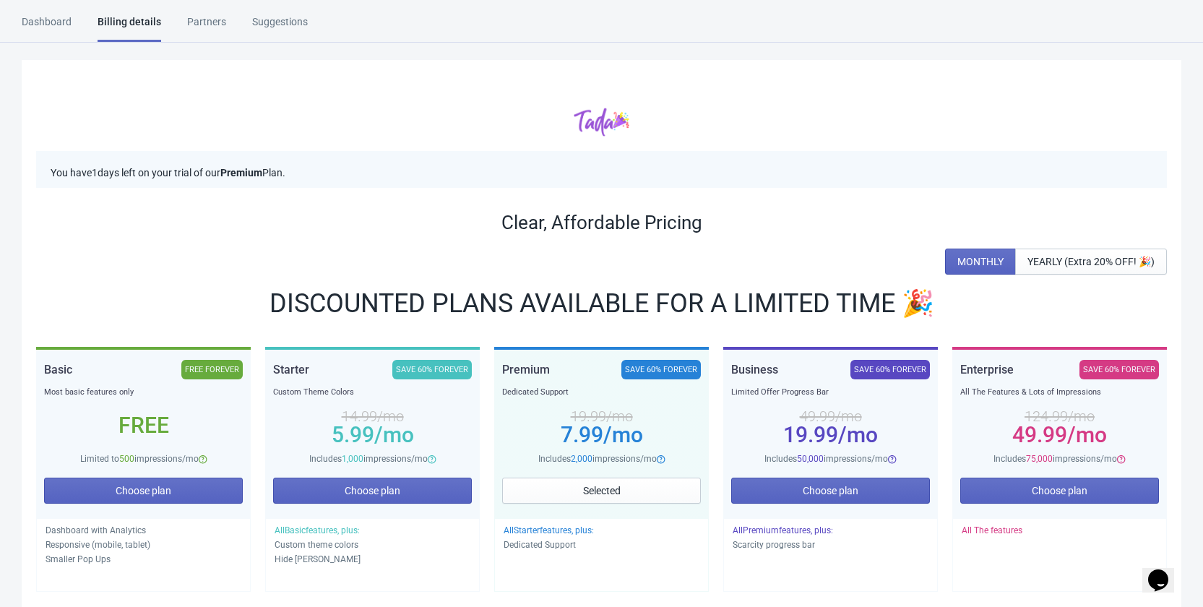
click at [52, 0] on html "Dashboard Billing details Partners Suggestions Dashboard Billing details Partne…" at bounding box center [601, 303] width 1203 height 607
click at [61, 17] on div "Dashboard" at bounding box center [47, 26] width 50 height 25
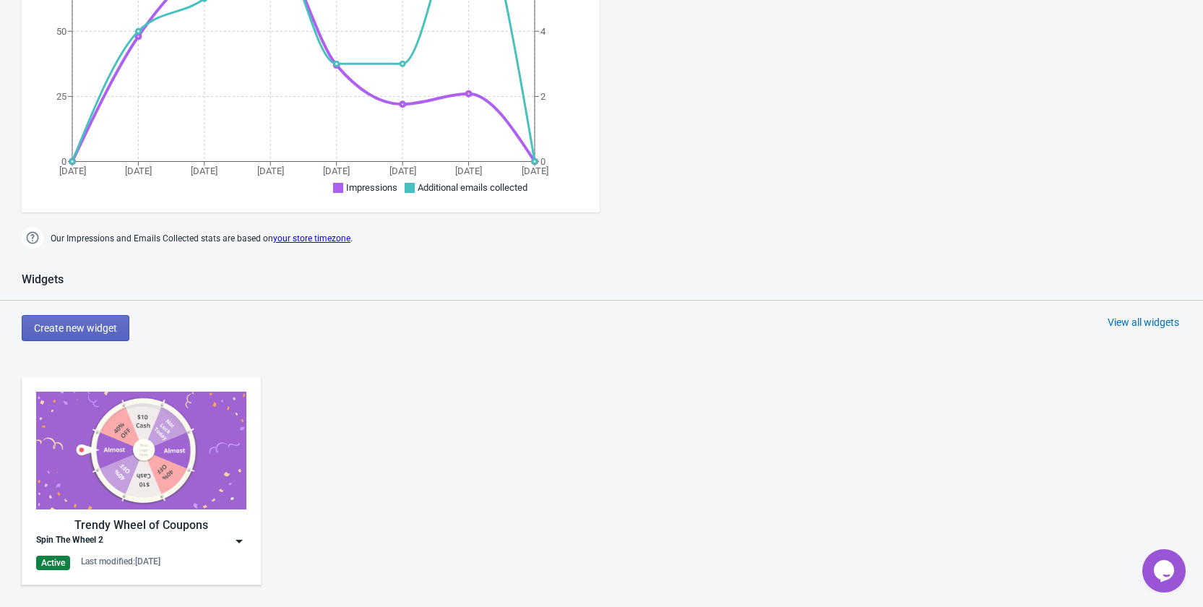
scroll to position [723, 0]
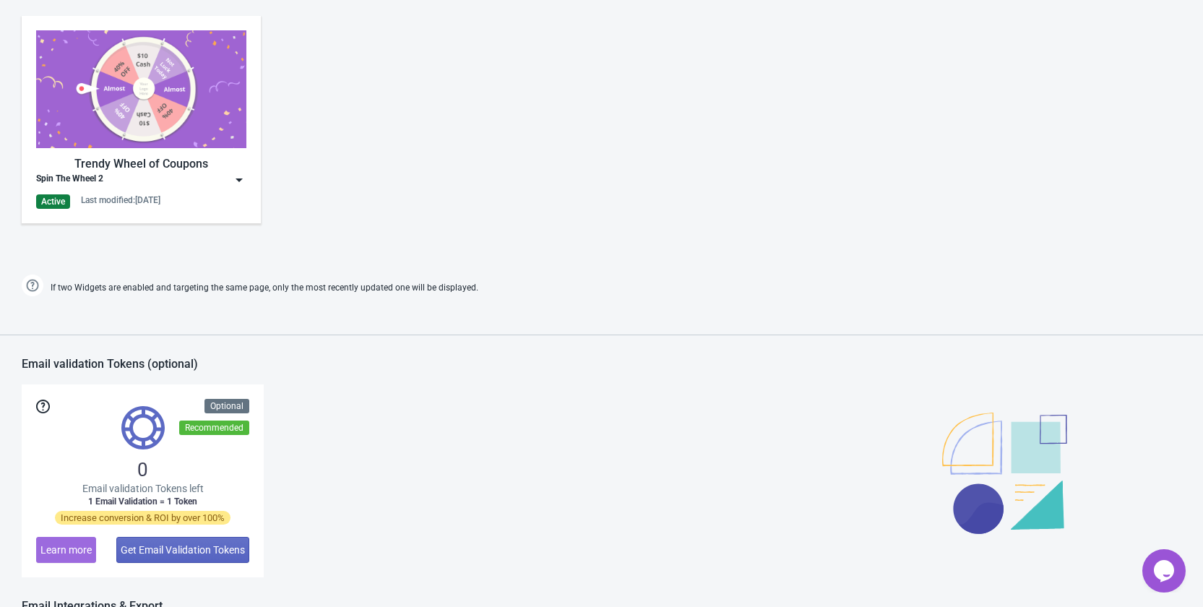
click at [235, 179] on img at bounding box center [239, 180] width 14 height 14
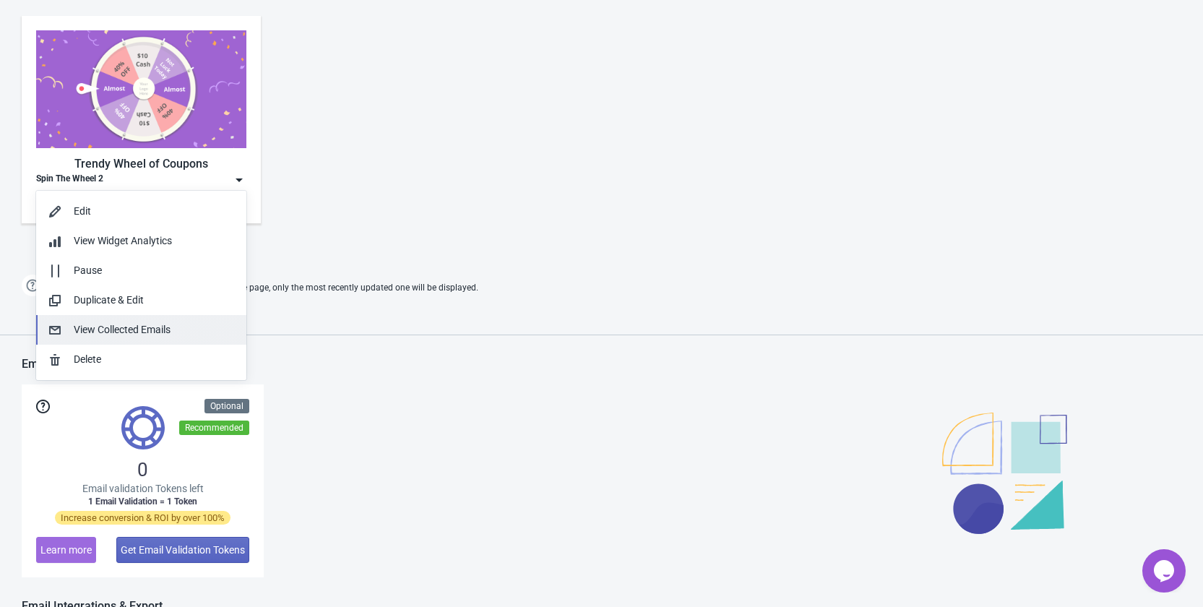
click at [176, 327] on div "View Collected Emails" at bounding box center [154, 329] width 161 height 15
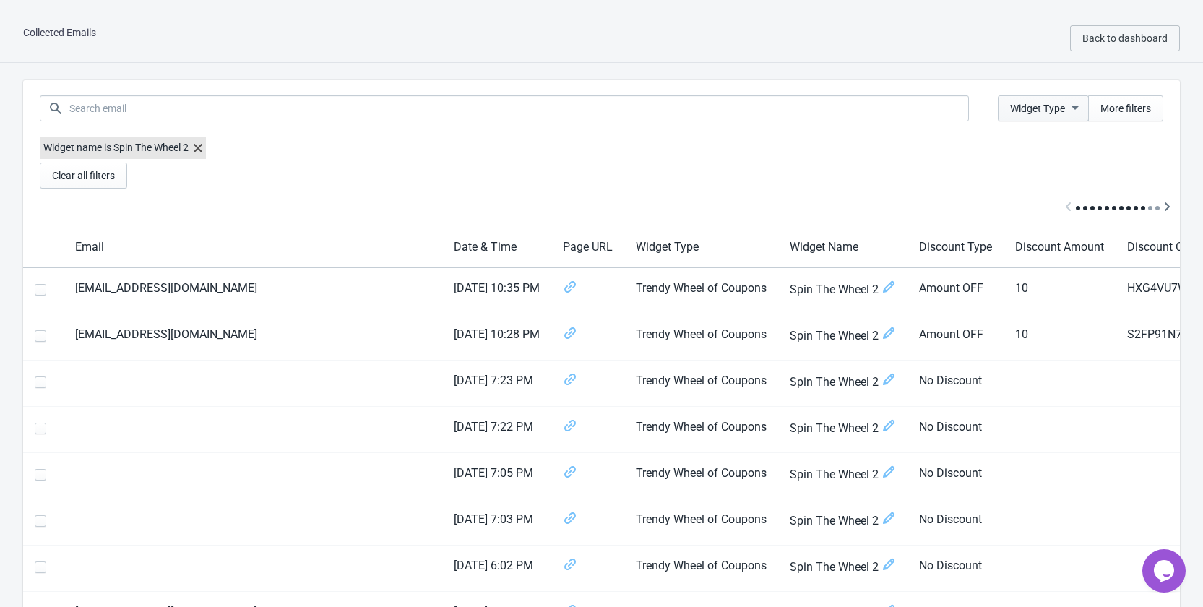
click at [1074, 108] on icon "button" at bounding box center [1075, 108] width 7 height 4
click at [1010, 146] on span "Trendy Wheel of Coupons" at bounding box center [1050, 146] width 113 height 14
click at [977, 146] on input "Trendy Wheel of Coupons" at bounding box center [976, 154] width 1 height 26
click at [1021, 146] on span "Trendy Wheel of Coupons" at bounding box center [1050, 146] width 113 height 14
click at [977, 146] on input "Trendy Wheel of Coupons" at bounding box center [976, 154] width 1 height 26
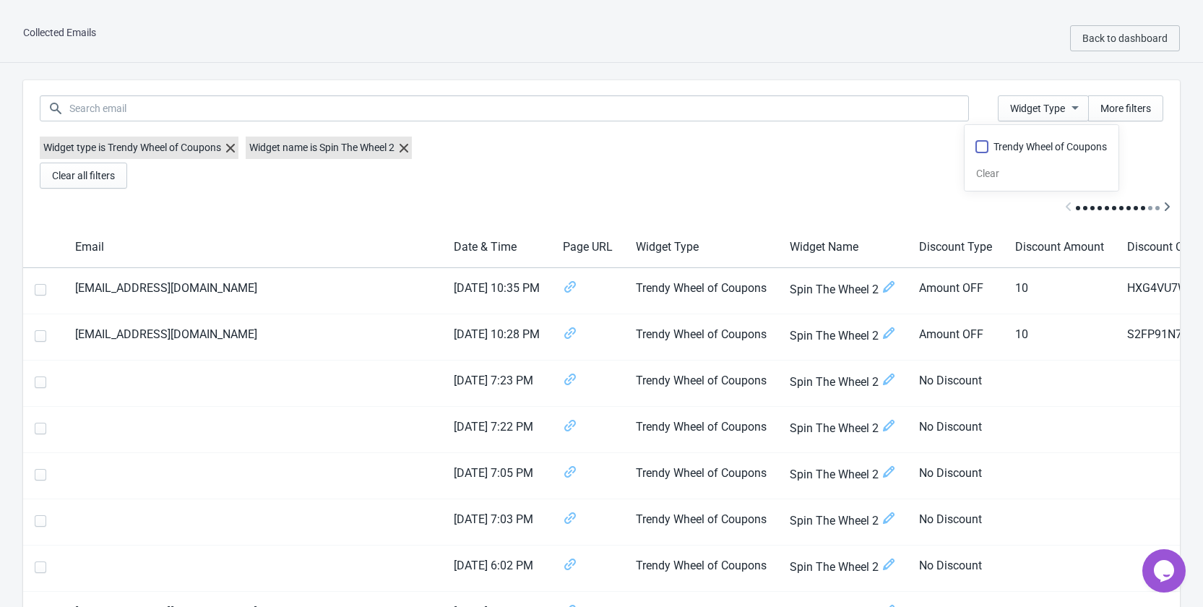
checkbox input "false"
click at [1104, 109] on span "More filters" at bounding box center [1126, 109] width 51 height 12
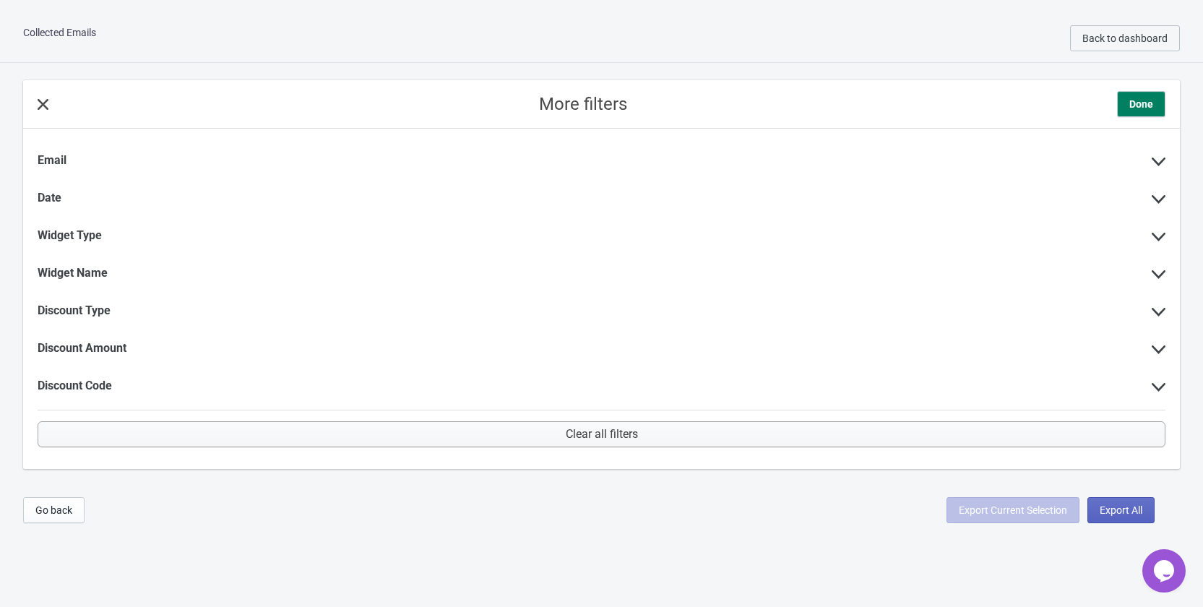
click at [126, 431] on button "Clear all filters" at bounding box center [602, 434] width 1128 height 26
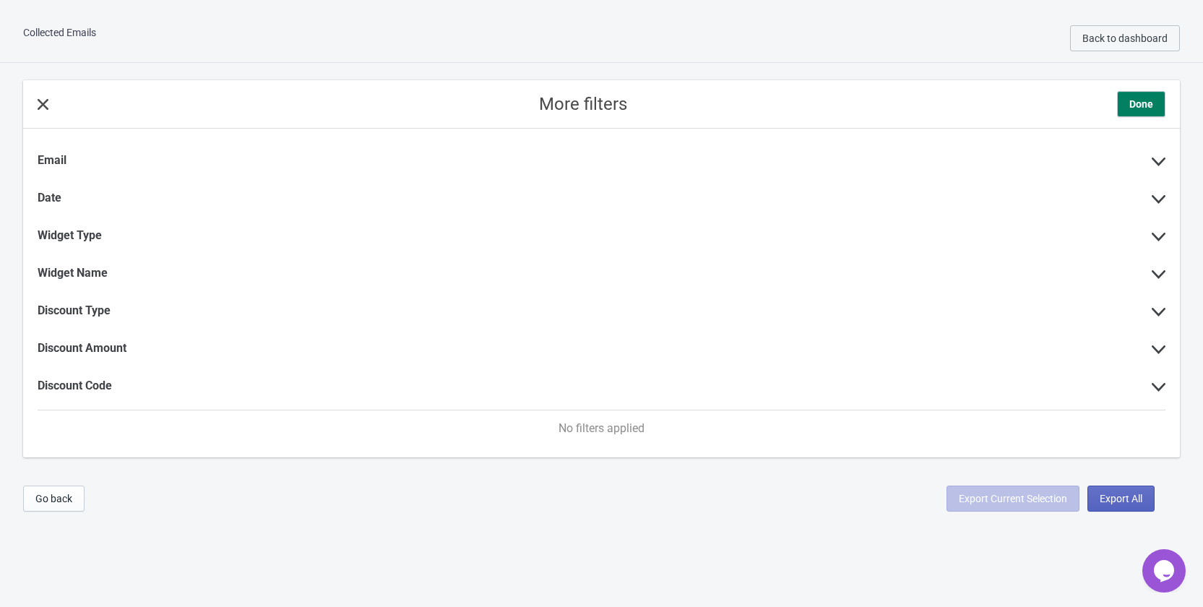
click at [133, 429] on div "No filters applied" at bounding box center [601, 439] width 1157 height 36
click at [1159, 160] on icon at bounding box center [1159, 162] width 14 height 9
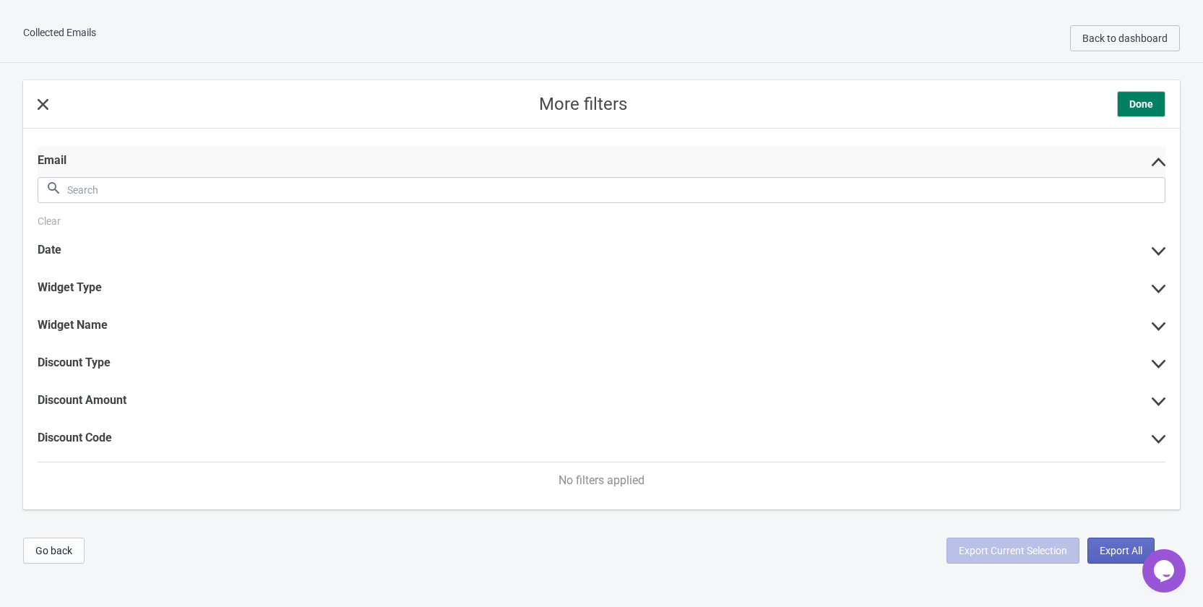
click at [1159, 160] on icon at bounding box center [1159, 162] width 14 height 9
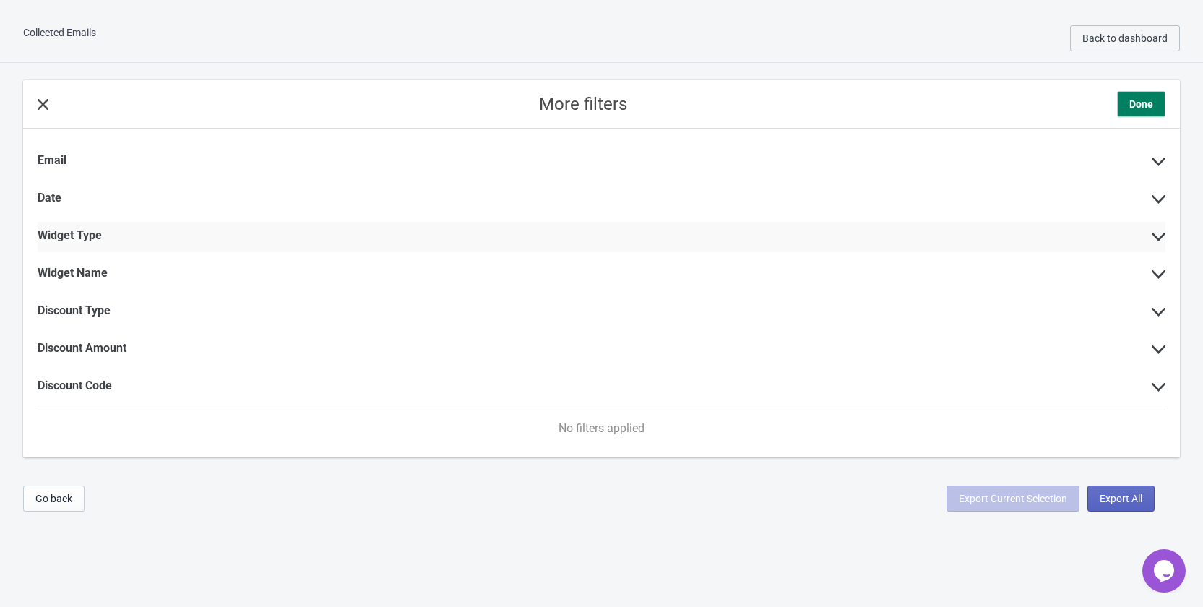
click at [1163, 232] on div "Widget Type" at bounding box center [602, 237] width 1128 height 30
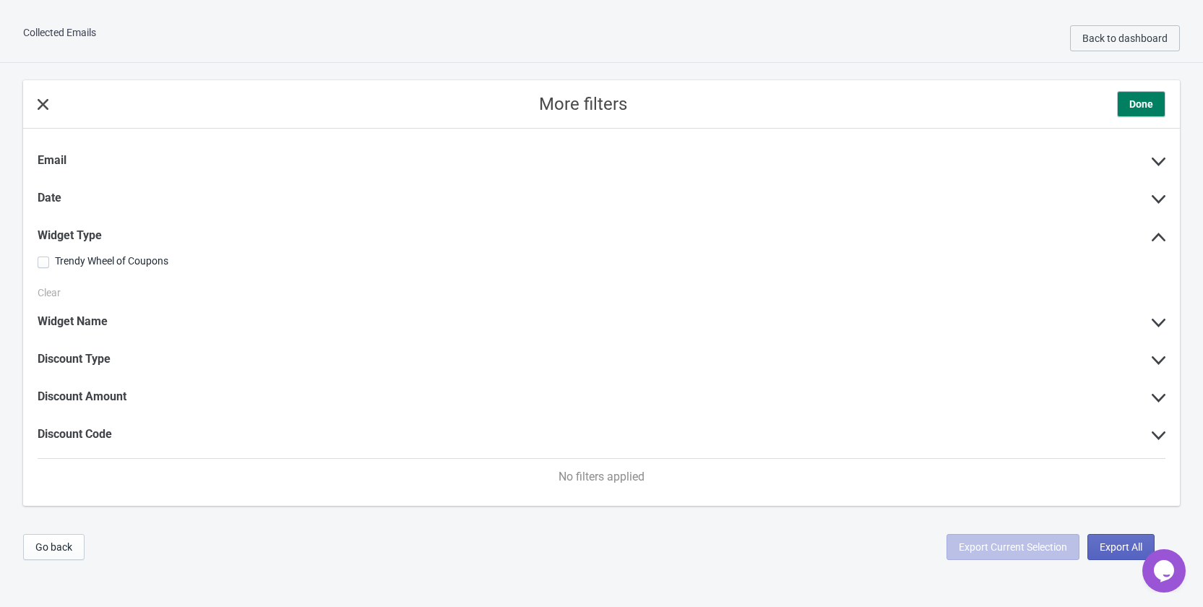
click at [141, 259] on span "Trendy Wheel of Coupons" at bounding box center [111, 261] width 113 height 13
click at [38, 259] on input "Trendy Wheel of Coupons" at bounding box center [38, 270] width 1 height 26
checkbox input "true"
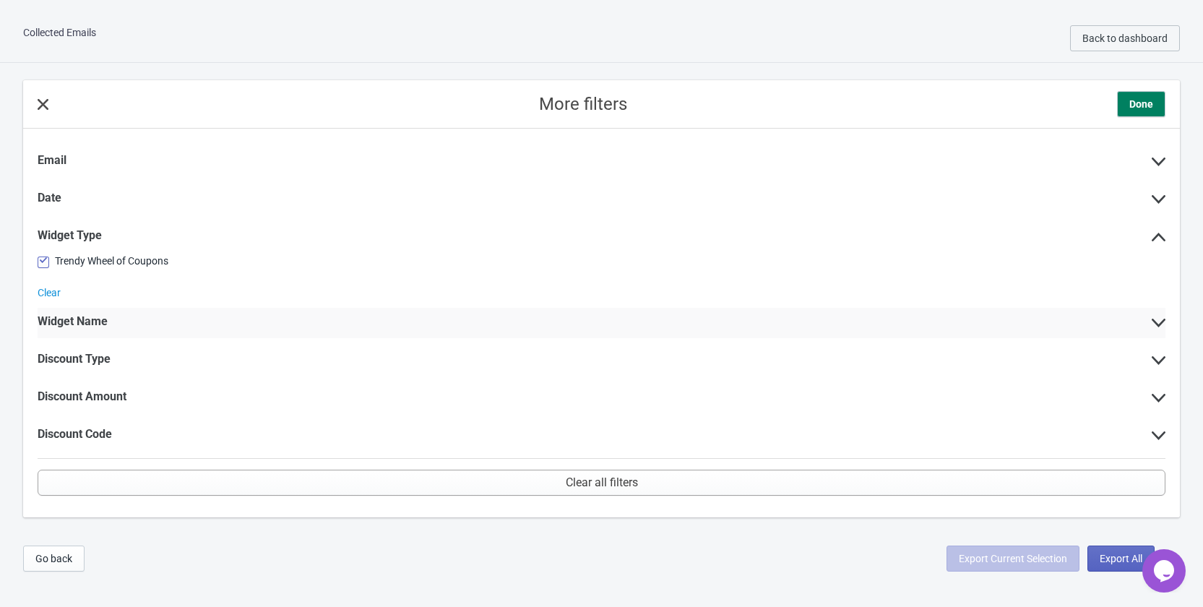
click at [113, 318] on div "Widget Name" at bounding box center [602, 323] width 1128 height 30
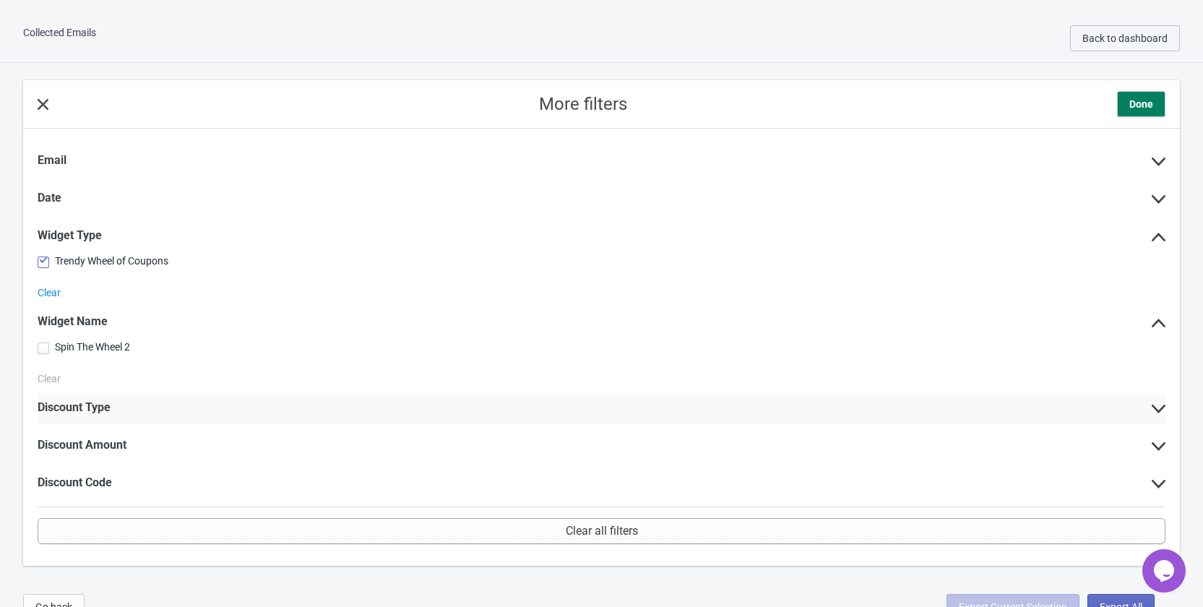
click at [211, 411] on div "Discount Type" at bounding box center [602, 409] width 1128 height 30
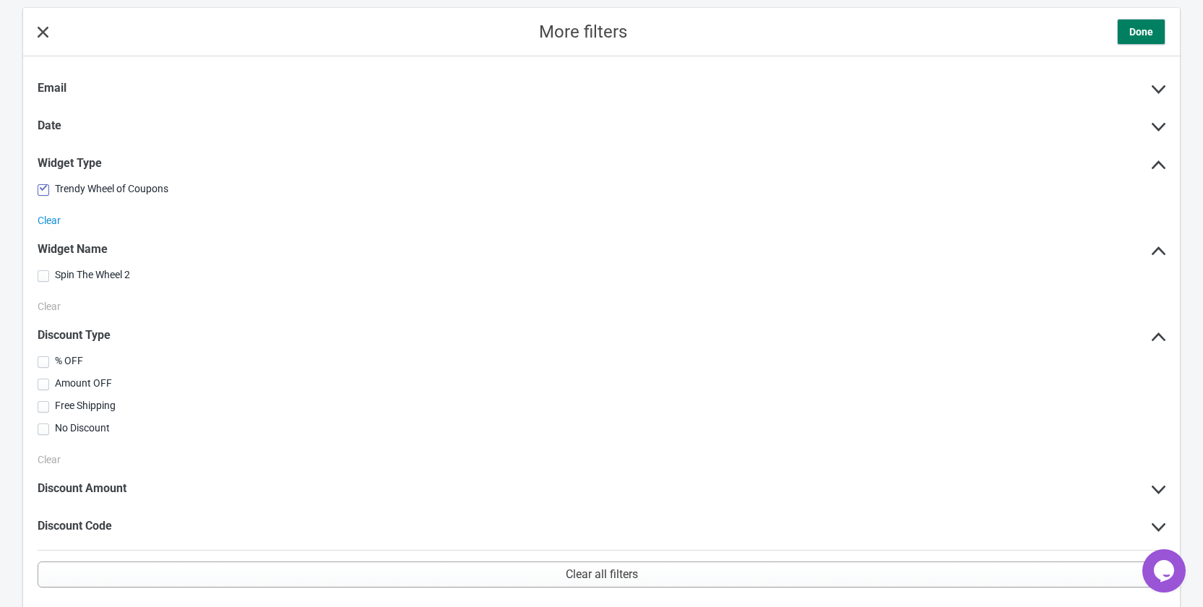
scroll to position [139, 0]
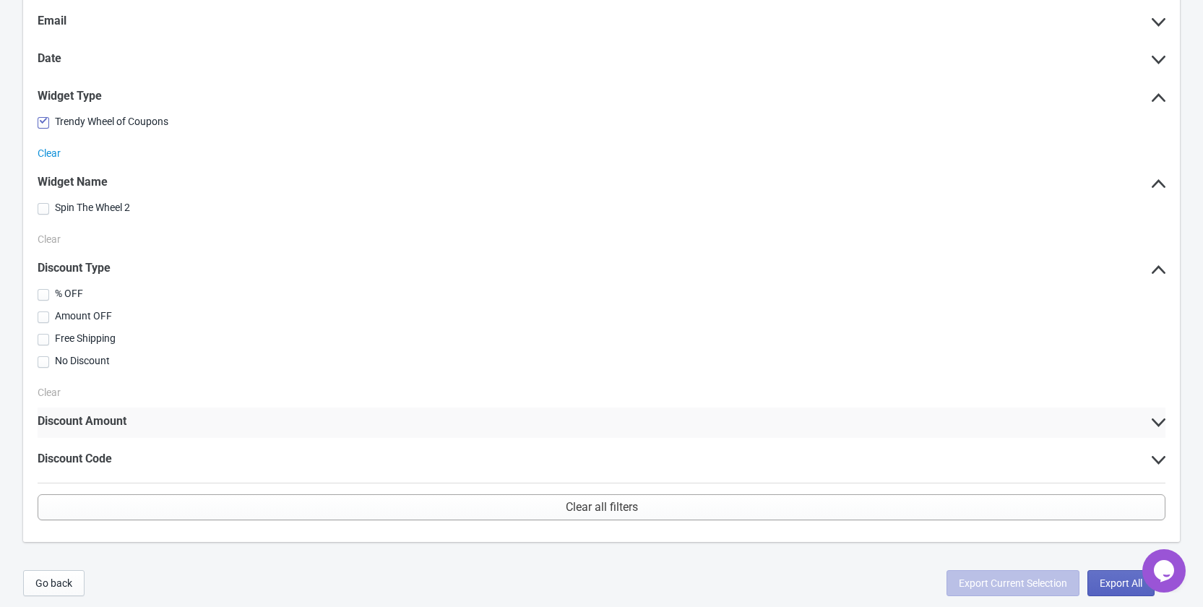
click at [139, 425] on div "Discount Amount" at bounding box center [602, 423] width 1128 height 30
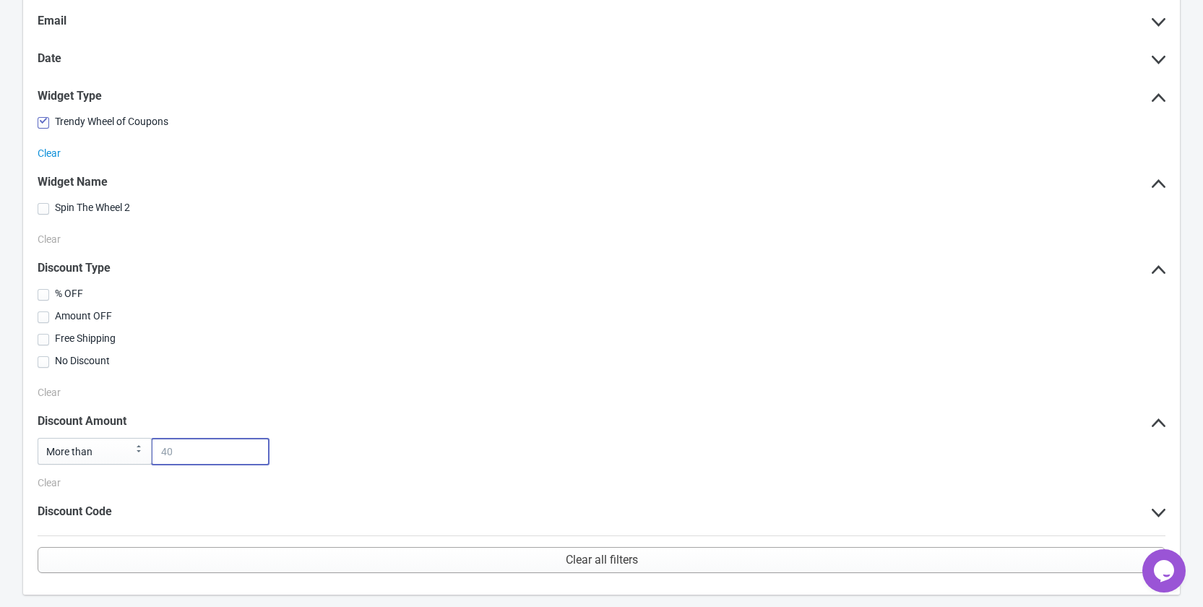
click at [202, 453] on input at bounding box center [210, 452] width 117 height 26
click at [145, 518] on div "Discount Code" at bounding box center [602, 513] width 1128 height 30
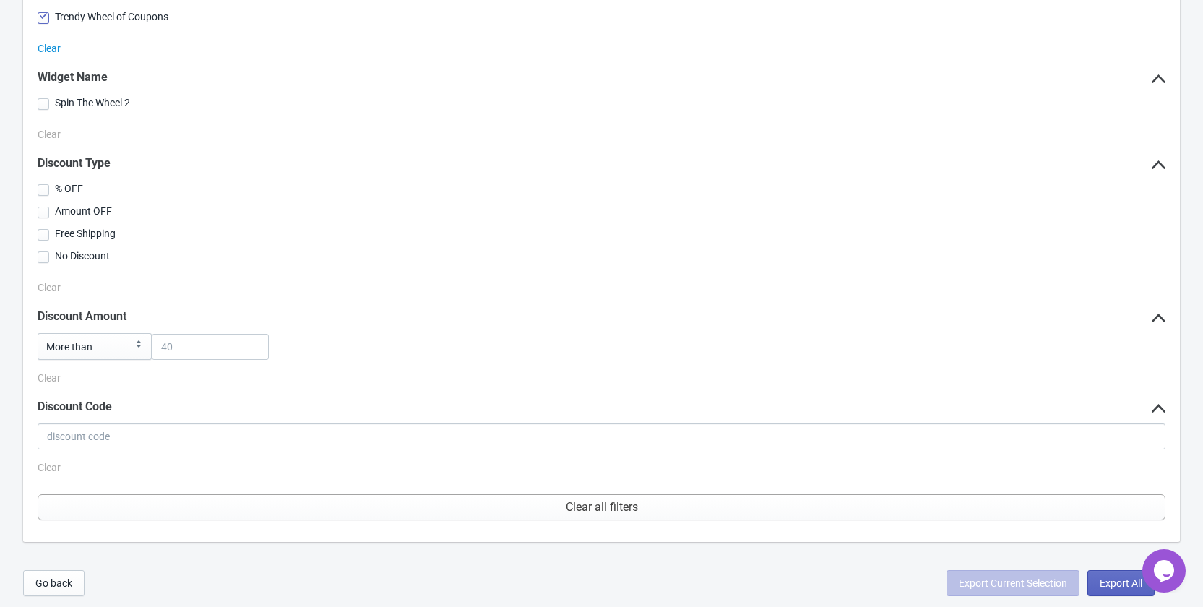
click at [55, 56] on div "Clear" at bounding box center [602, 32] width 1128 height 48
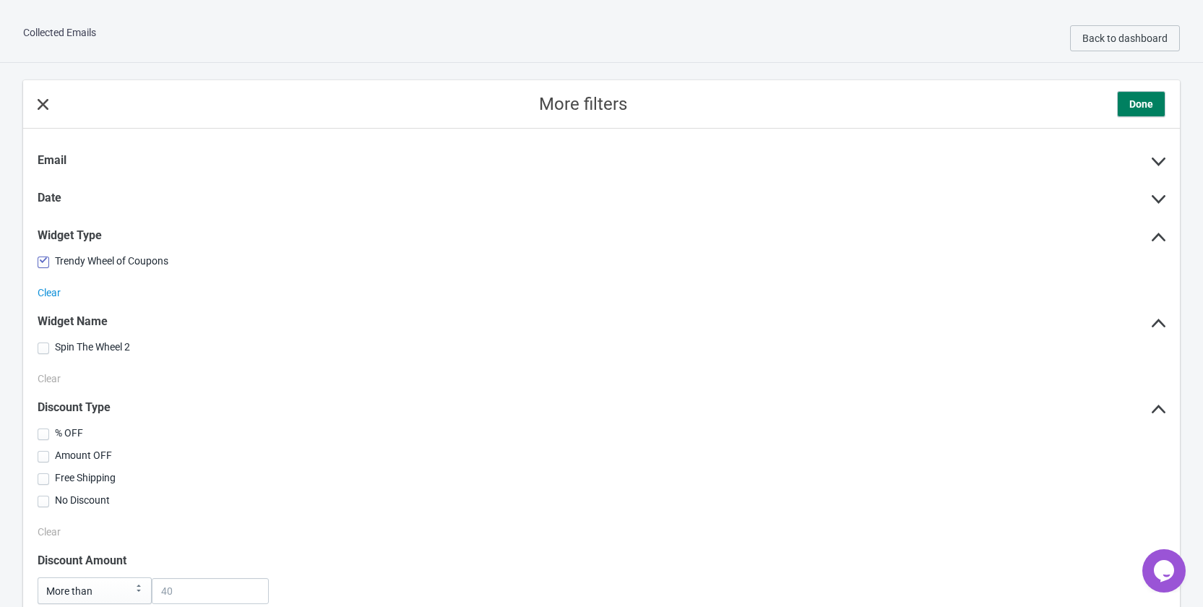
click at [44, 106] on icon at bounding box center [43, 104] width 11 height 11
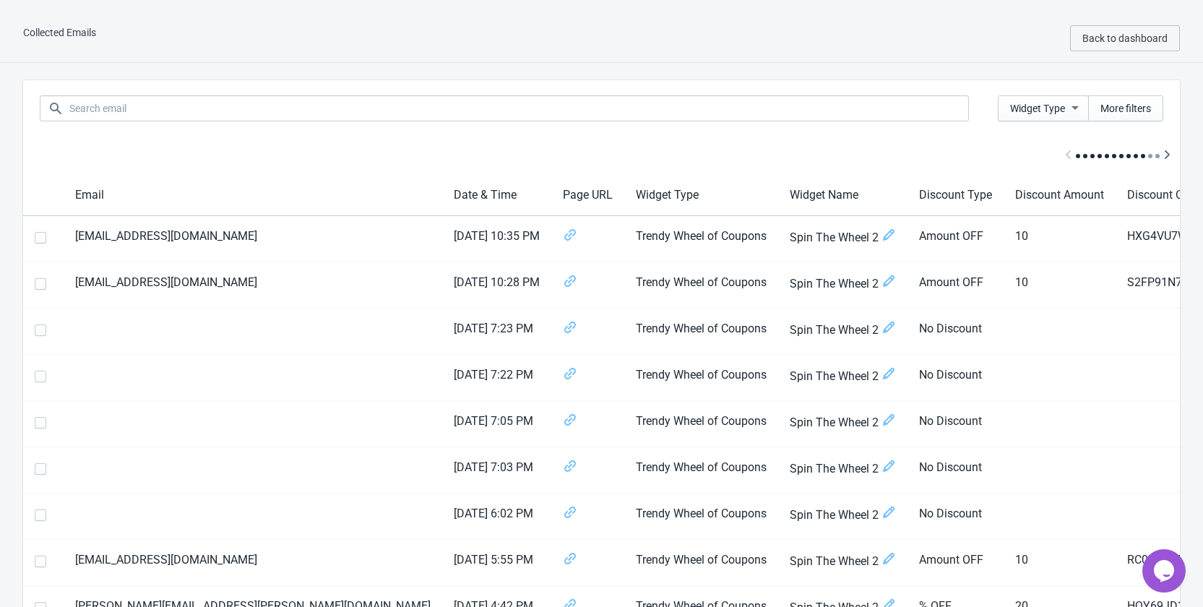
click at [77, 24] on div "Collected Emails Back to dashboard" at bounding box center [601, 38] width 1203 height 48
click at [79, 24] on div "Collected Emails Back to dashboard" at bounding box center [601, 38] width 1203 height 48
click at [81, 23] on div "Collected Emails Back to dashboard" at bounding box center [601, 38] width 1203 height 48
click at [1077, 106] on icon "button" at bounding box center [1075, 108] width 7 height 4
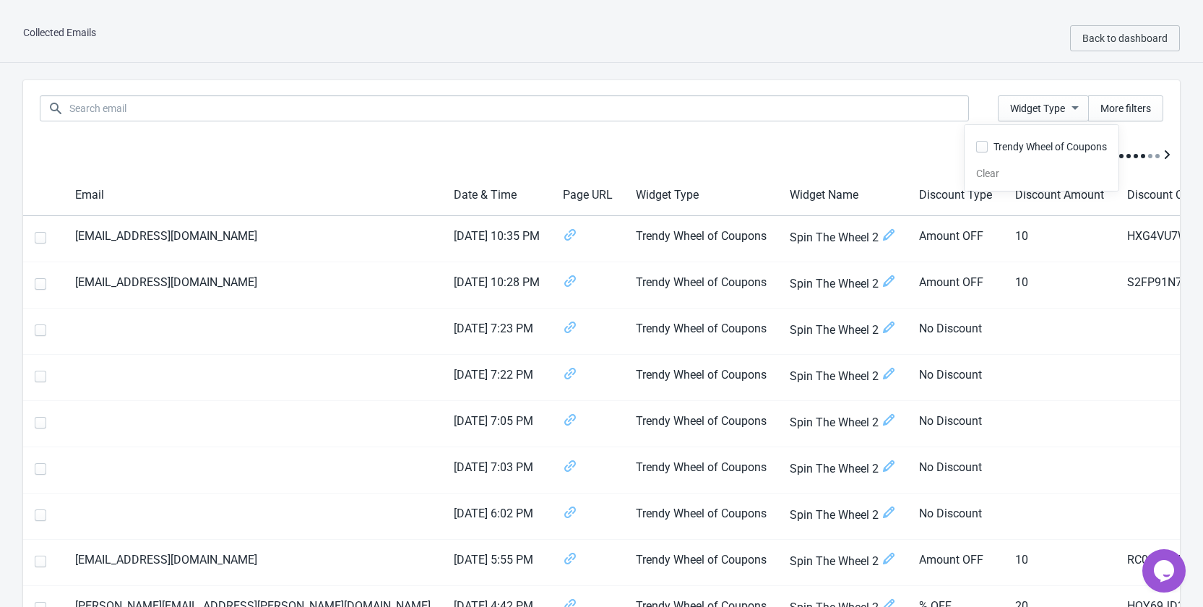
click at [1168, 151] on icon "Scroll table right one column" at bounding box center [1167, 154] width 14 height 14
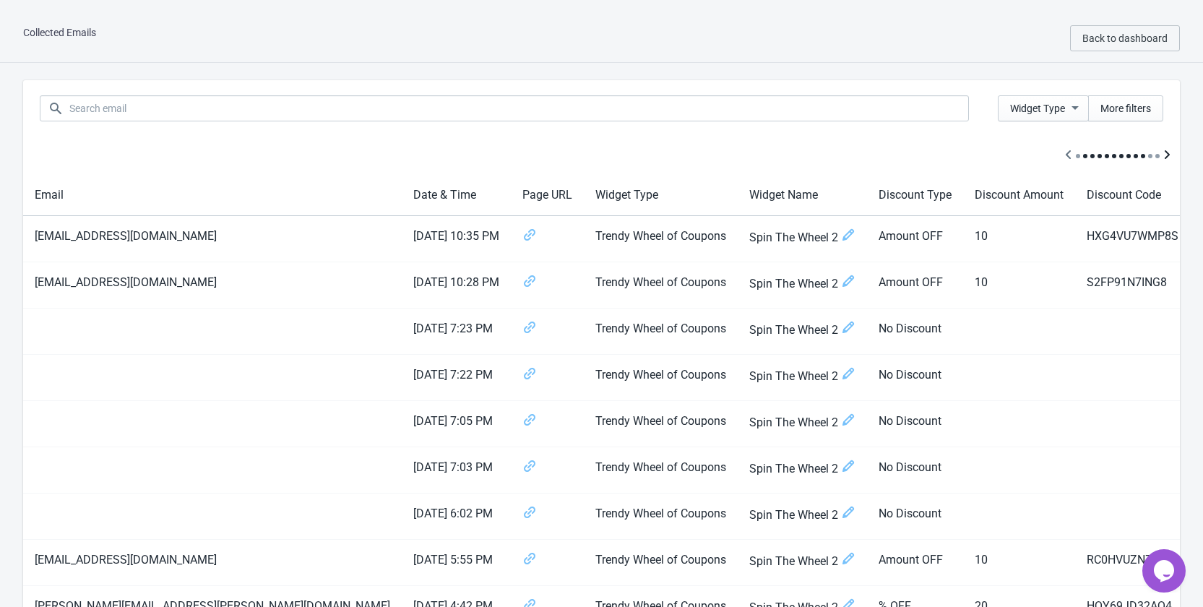
click at [1168, 151] on icon "Scroll table right one column" at bounding box center [1167, 154] width 14 height 14
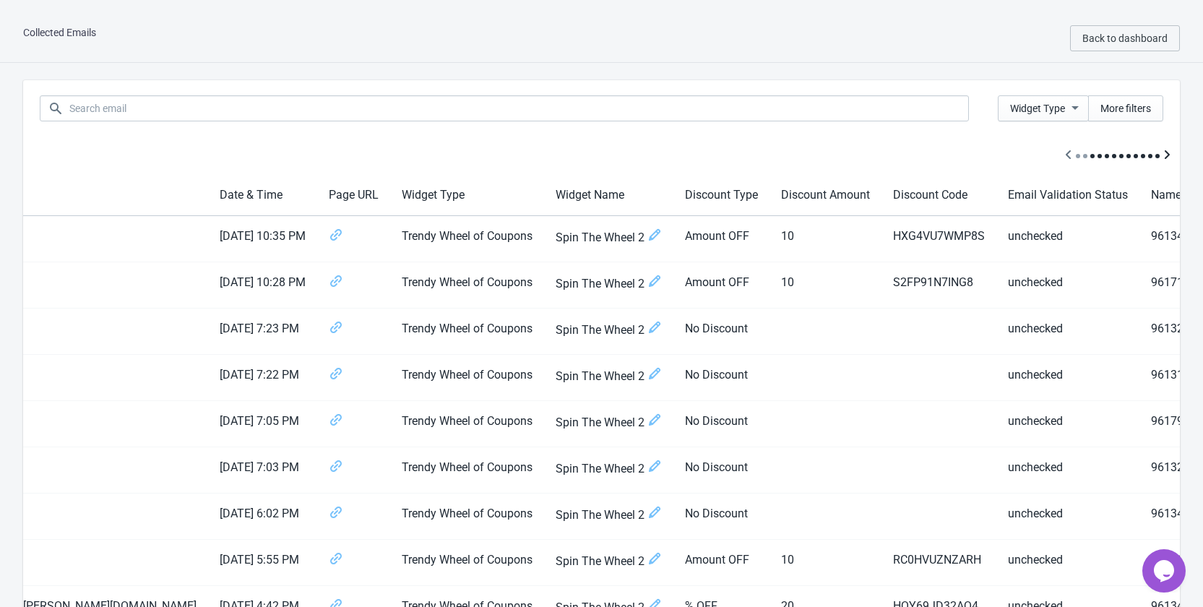
click at [1168, 151] on icon "Scroll table right one column" at bounding box center [1167, 154] width 14 height 14
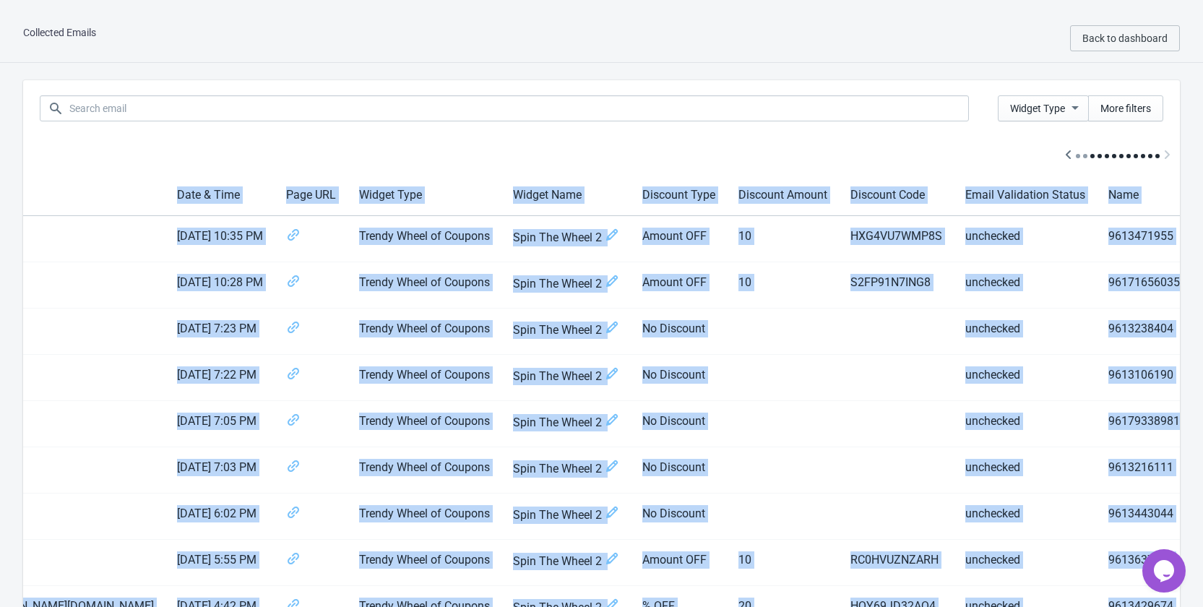
click at [1168, 151] on div at bounding box center [601, 156] width 1157 height 38
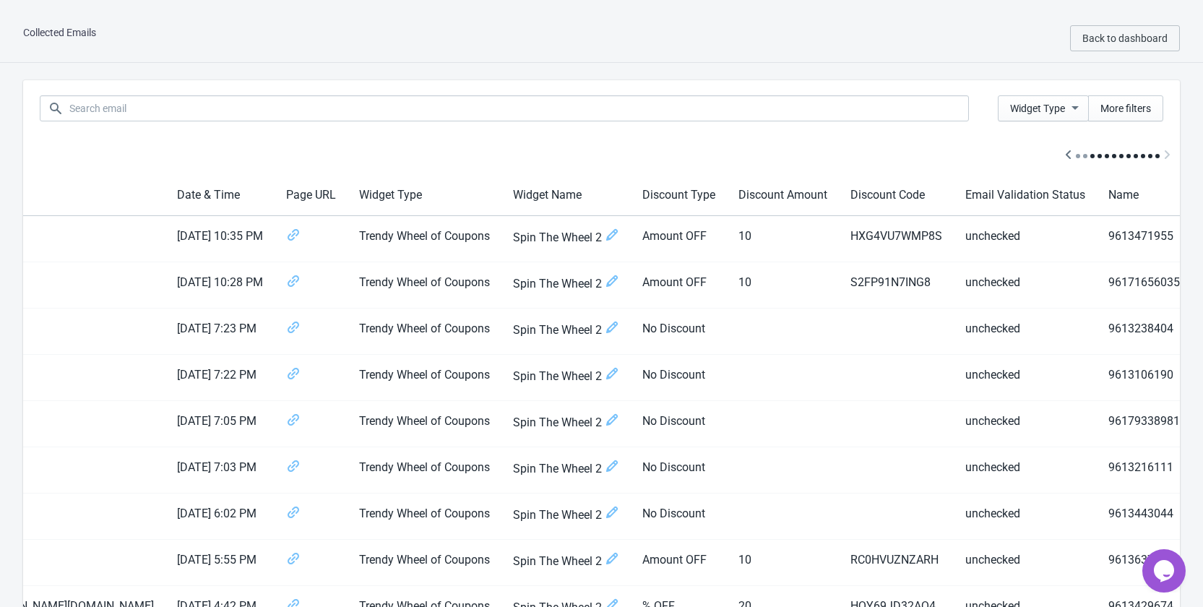
click at [1168, 151] on div at bounding box center [601, 156] width 1157 height 38
click at [1167, 150] on div at bounding box center [601, 156] width 1157 height 38
click at [1164, 150] on div at bounding box center [601, 156] width 1157 height 38
click at [1162, 151] on div at bounding box center [601, 156] width 1157 height 38
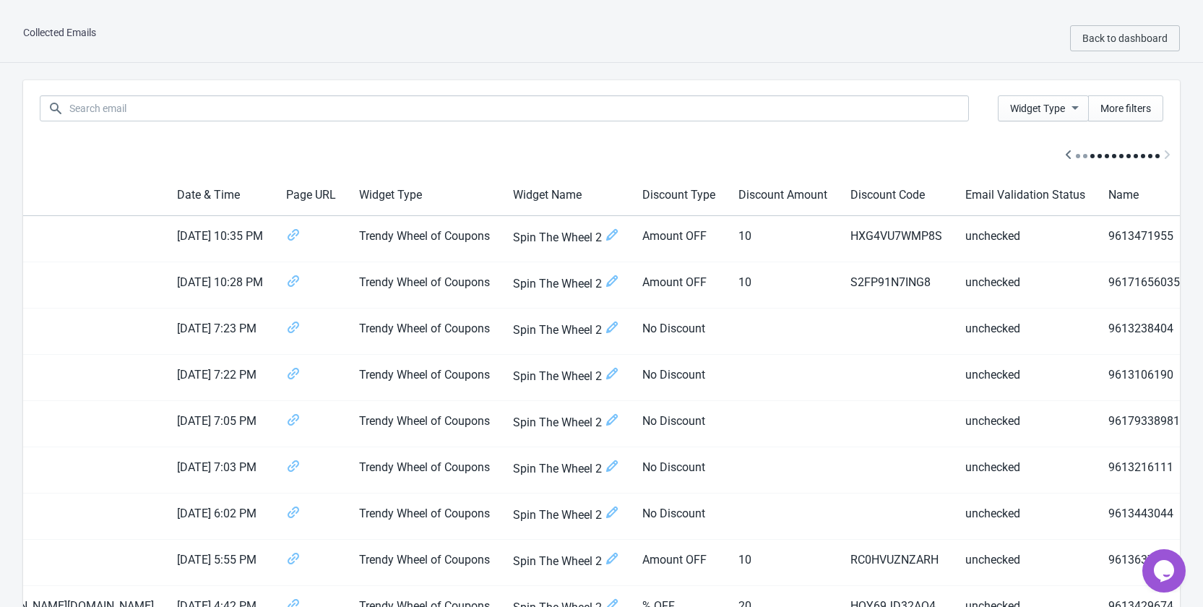
click at [925, 137] on div at bounding box center [601, 156] width 1157 height 38
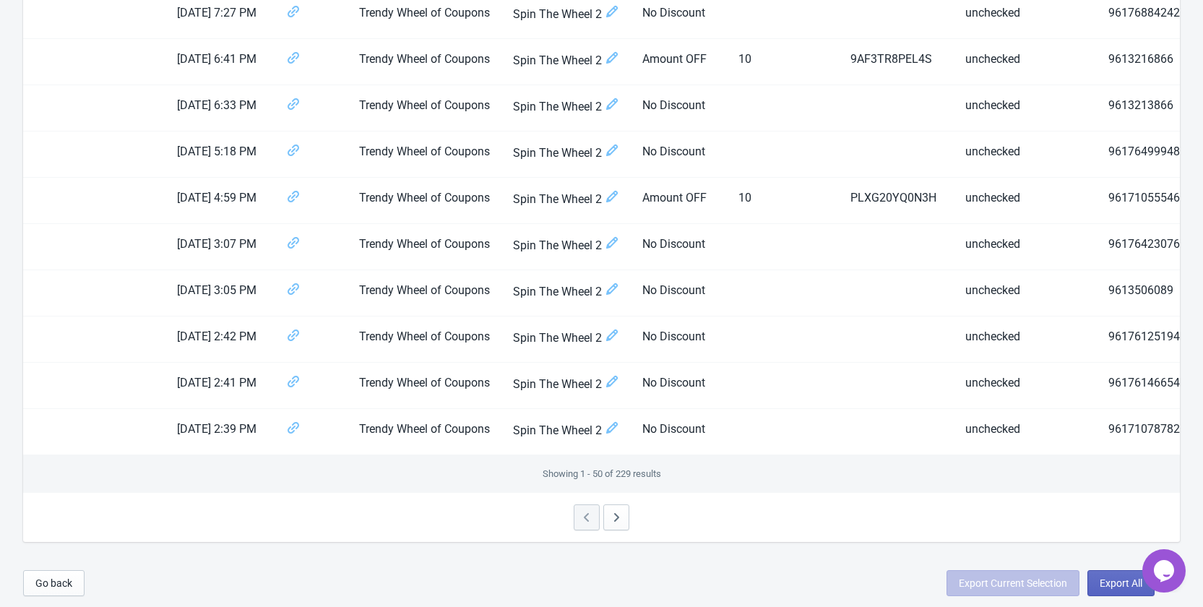
scroll to position [2085, 0]
click at [618, 521] on icon "button" at bounding box center [616, 517] width 14 height 14
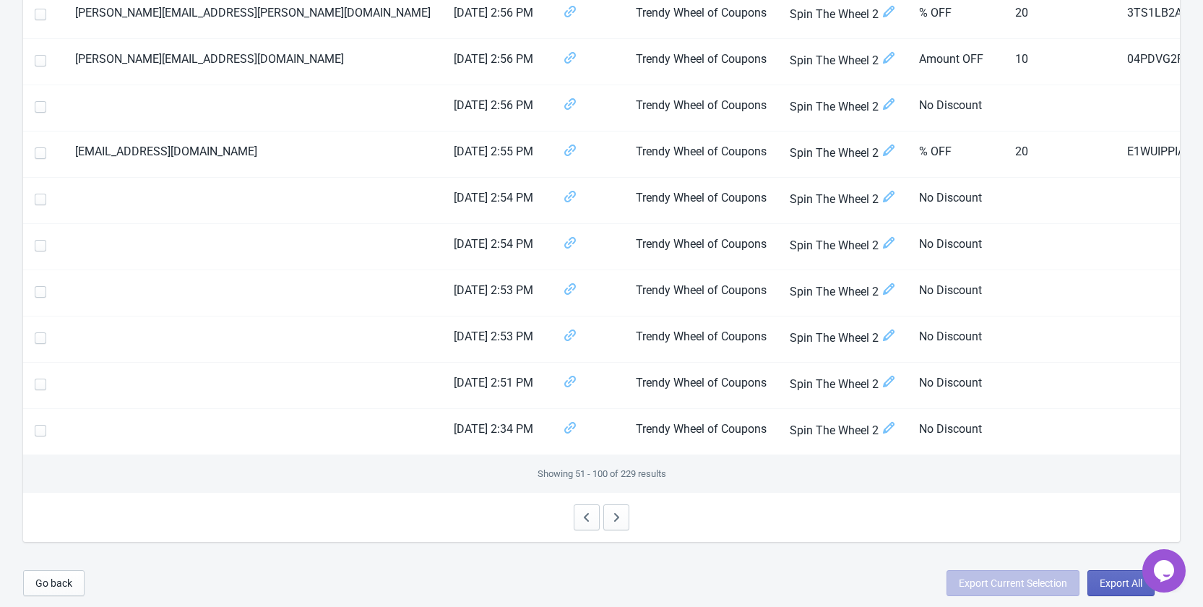
drag, startPoint x: 1169, startPoint y: 570, endPoint x: 1179, endPoint y: 477, distance: 93.1
click html "Opens Chat This icon Opens the chat window."
click at [1162, 575] on icon "$i18n('chat', 'chat_widget')" at bounding box center [1164, 571] width 20 height 22
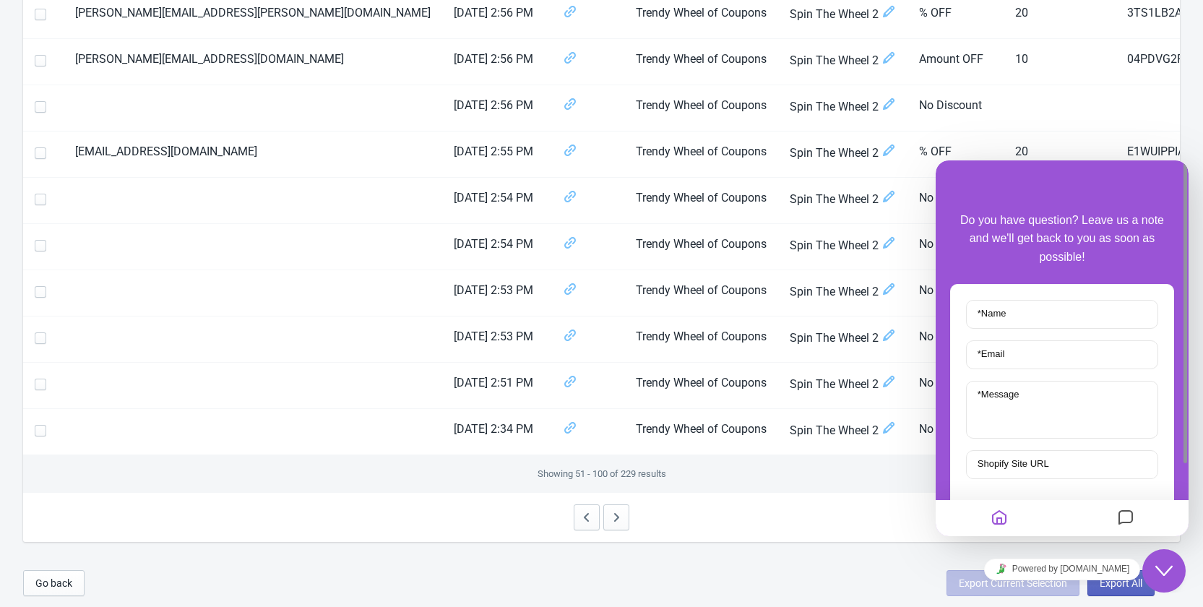
scroll to position [1796, 0]
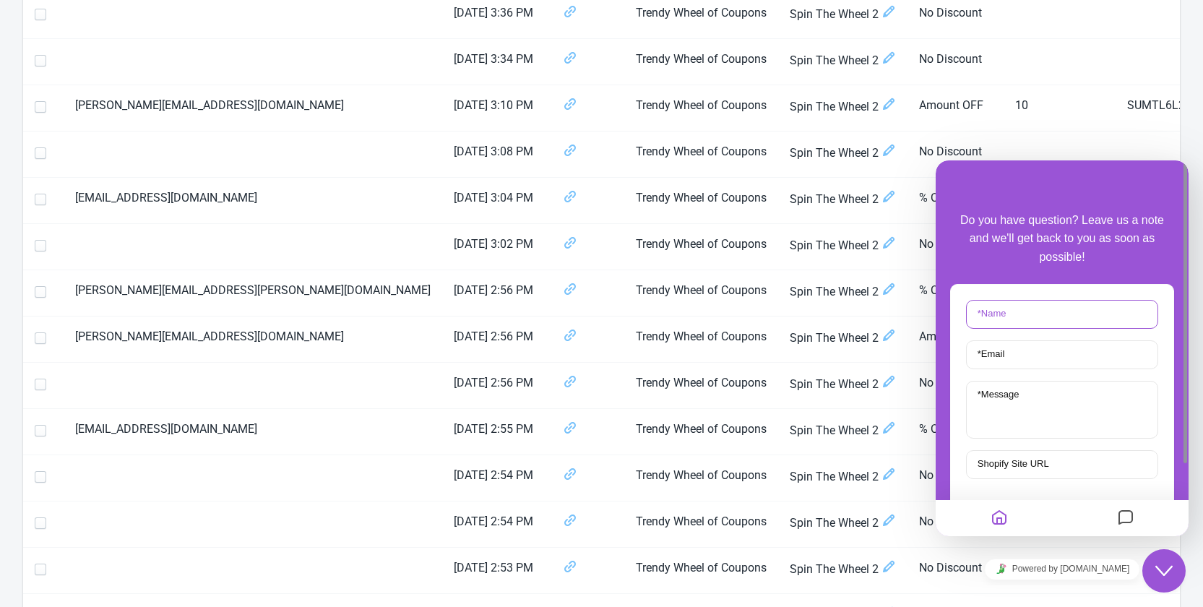
click at [1058, 320] on input "* Name" at bounding box center [1062, 314] width 192 height 29
type input "[PERSON_NAME]"
click at [1028, 345] on input "* Email" at bounding box center [1062, 354] width 192 height 29
type input "[EMAIL_ADDRESS][DOMAIN_NAME]"
click at [1037, 414] on textarea "* Message" at bounding box center [1062, 410] width 192 height 58
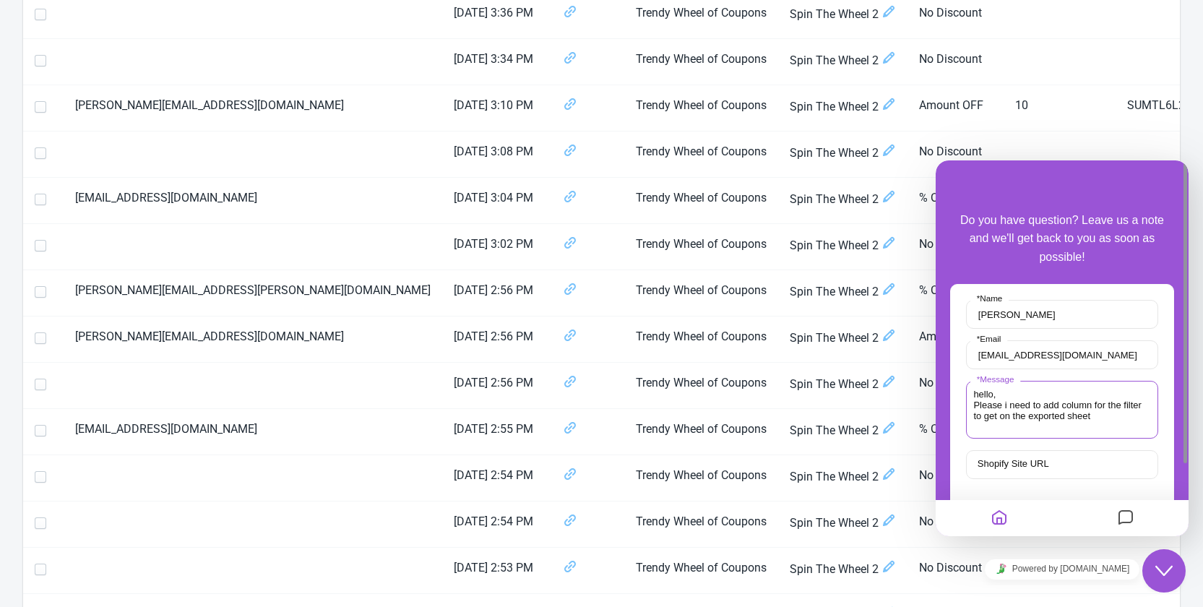
click at [1054, 414] on textarea "hello, Please i need to add column for the filter to get on the exported sheet" at bounding box center [1062, 410] width 192 height 58
drag, startPoint x: 1063, startPoint y: 416, endPoint x: 1054, endPoint y: 418, distance: 9.5
click at [1054, 418] on textarea "hello, Please i need to add column for the filter to get on the exported sheet" at bounding box center [1062, 410] width 192 height 58
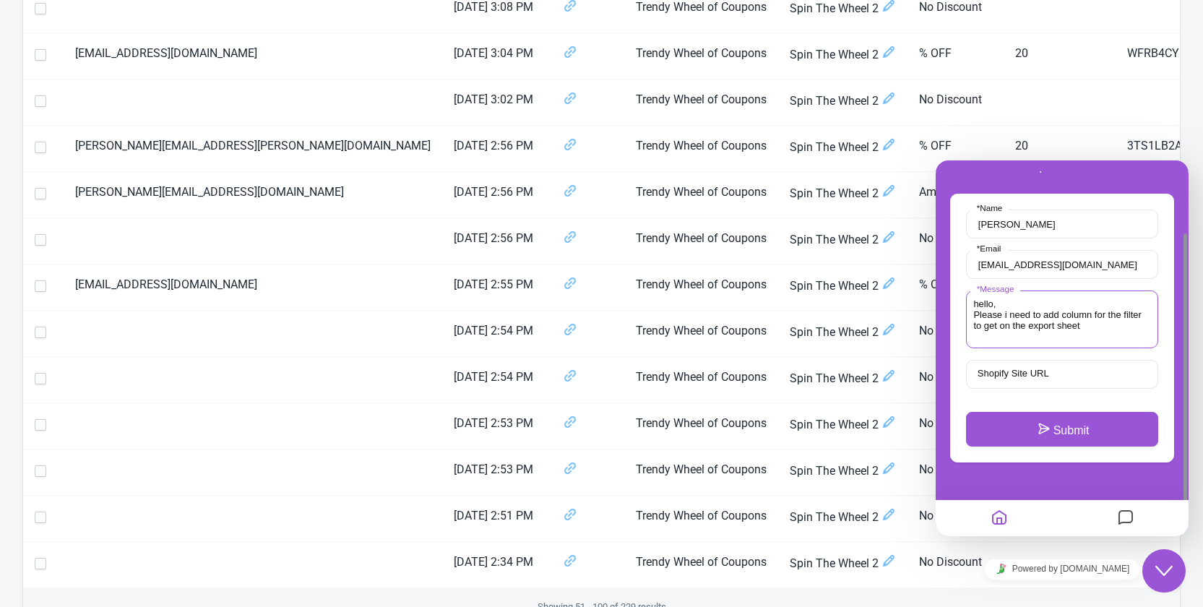
scroll to position [2013, 0]
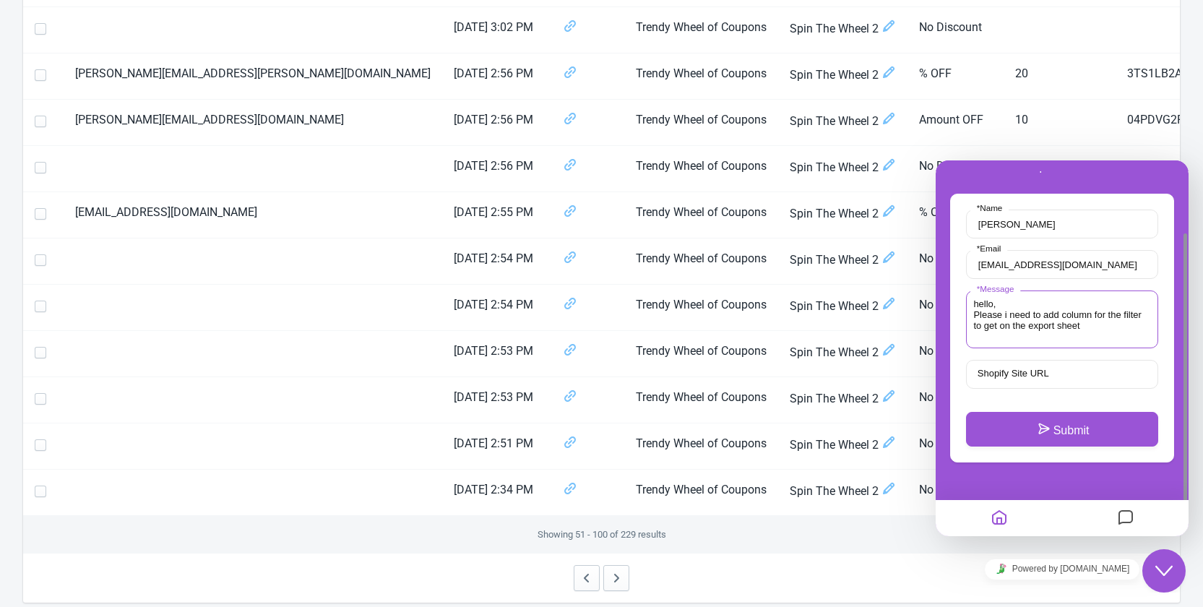
type textarea "hello, Please i need to add column for the filter to get on the export sheet"
click at [1036, 361] on input "Shopify Site URL" at bounding box center [1062, 374] width 192 height 29
paste input "[URL][DOMAIN_NAME]"
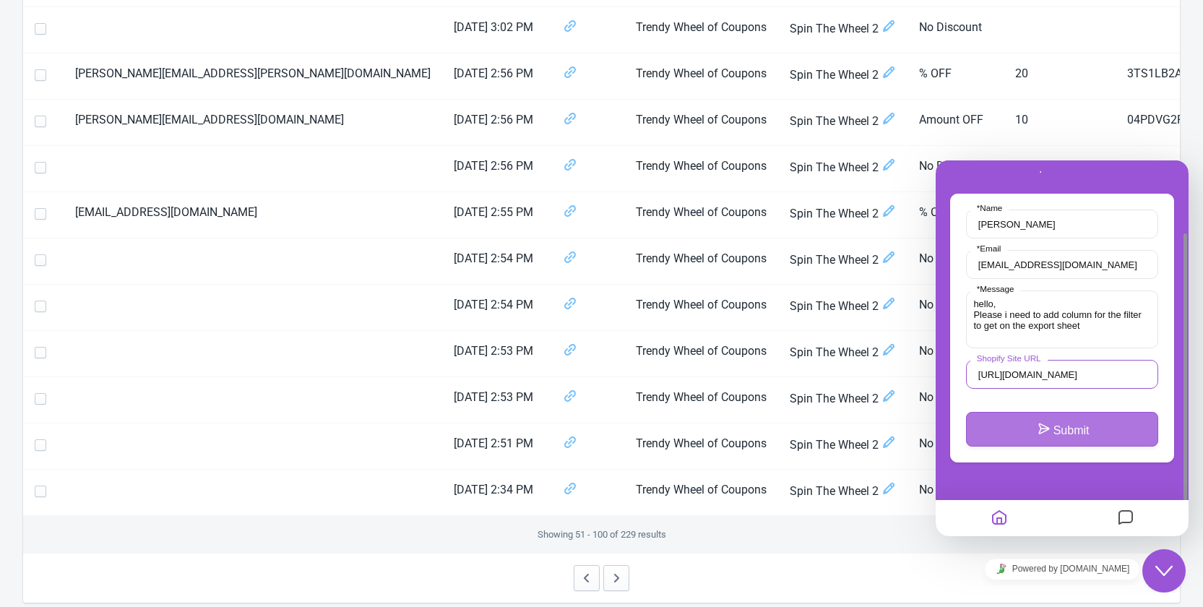
type input "[URL][DOMAIN_NAME]"
click at [1093, 425] on button "Submit" at bounding box center [1062, 429] width 192 height 35
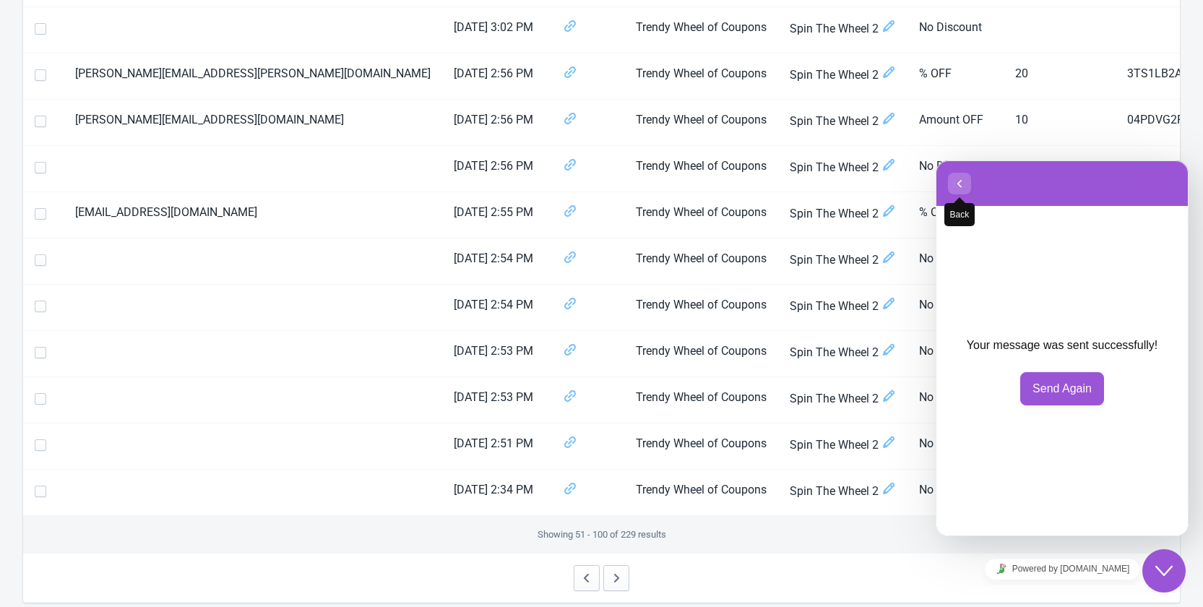
click at [958, 181] on icon "button" at bounding box center [959, 183] width 13 height 17
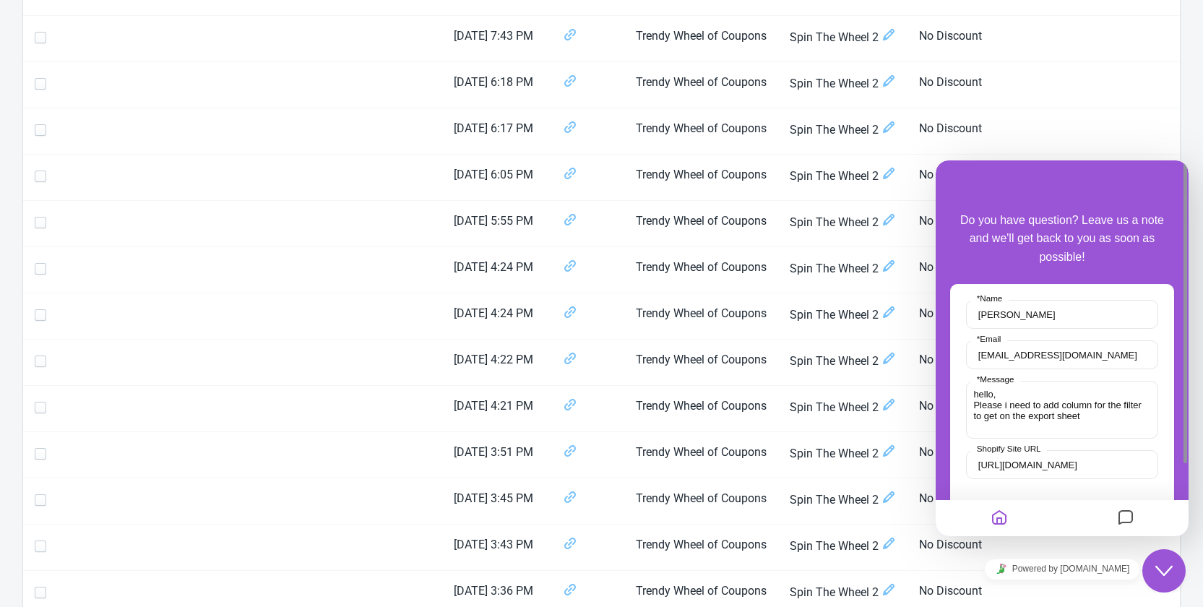
scroll to position [929, 0]
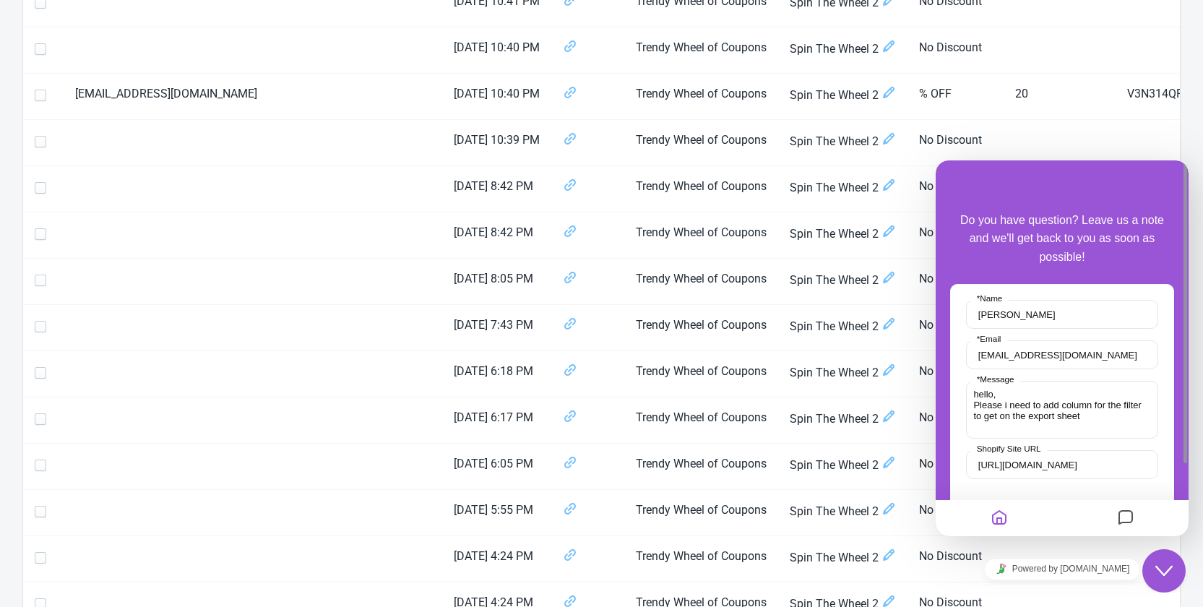
click at [1130, 523] on icon "Messages" at bounding box center [1125, 518] width 17 height 28
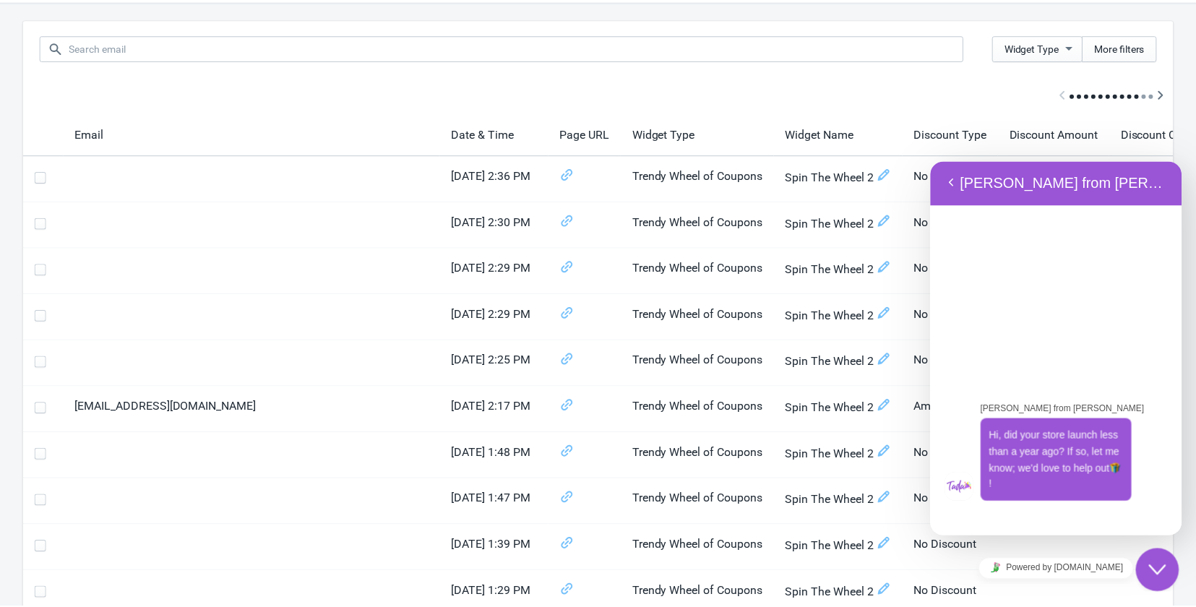
scroll to position [0, 0]
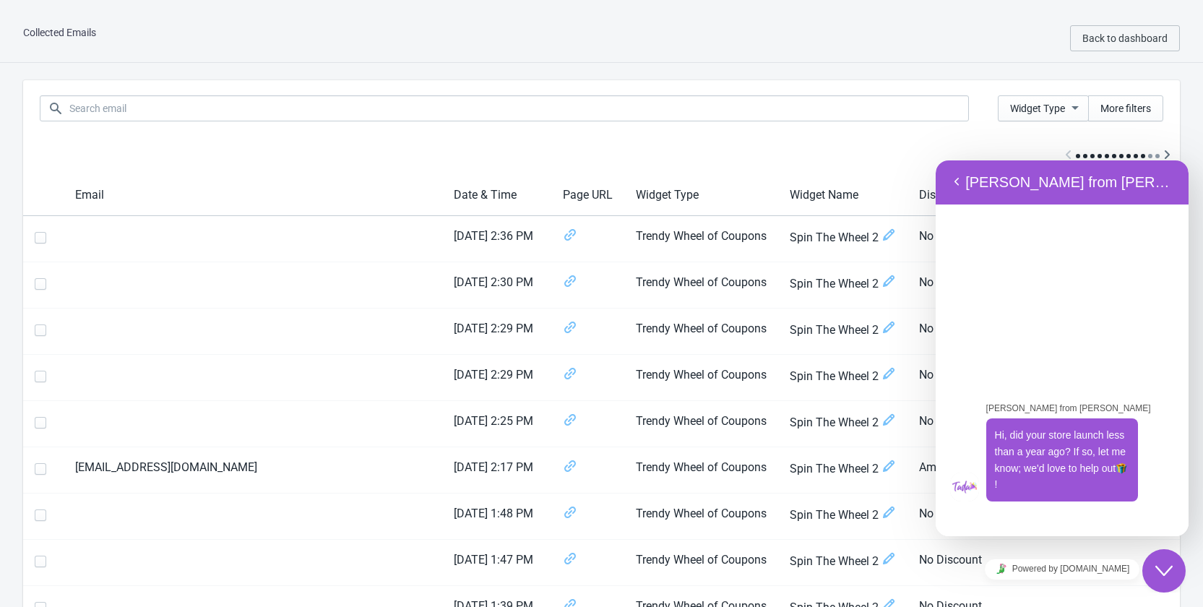
click at [188, 43] on div "Collected Emails Back to dashboard" at bounding box center [601, 38] width 1203 height 48
